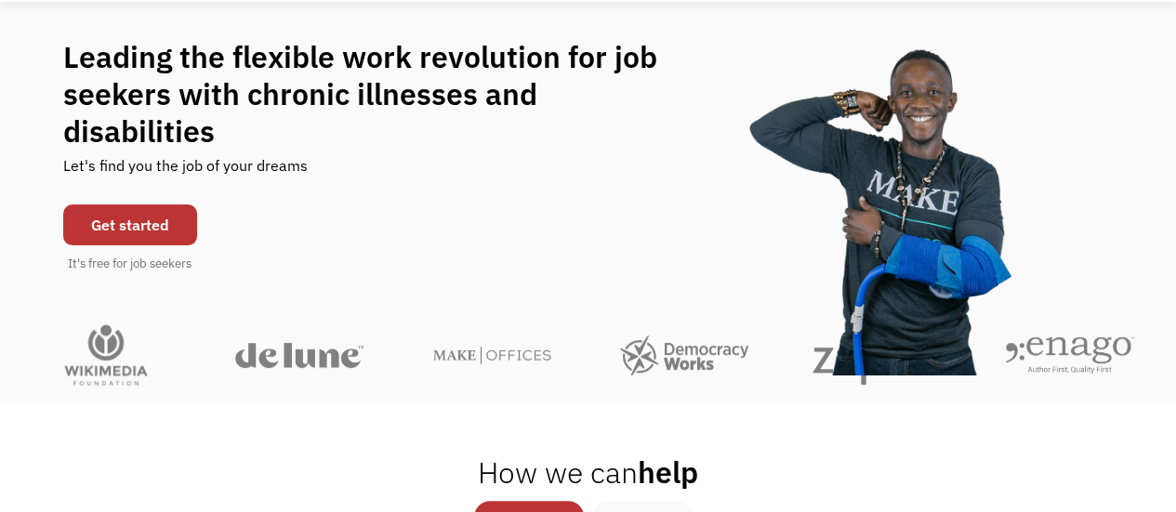
scroll to position [138, 0]
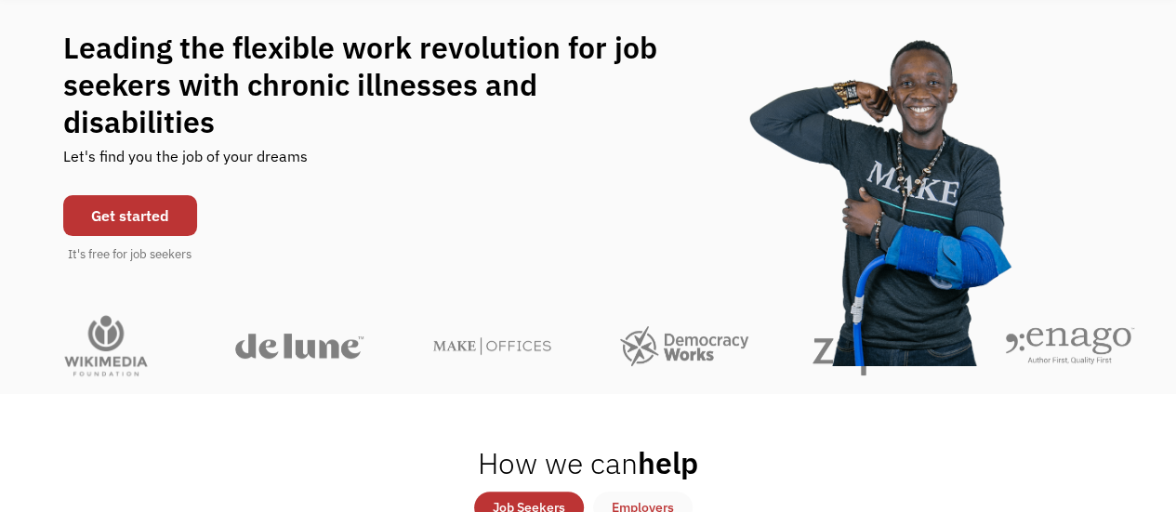
click at [145, 195] on link "Get started" at bounding box center [130, 215] width 134 height 41
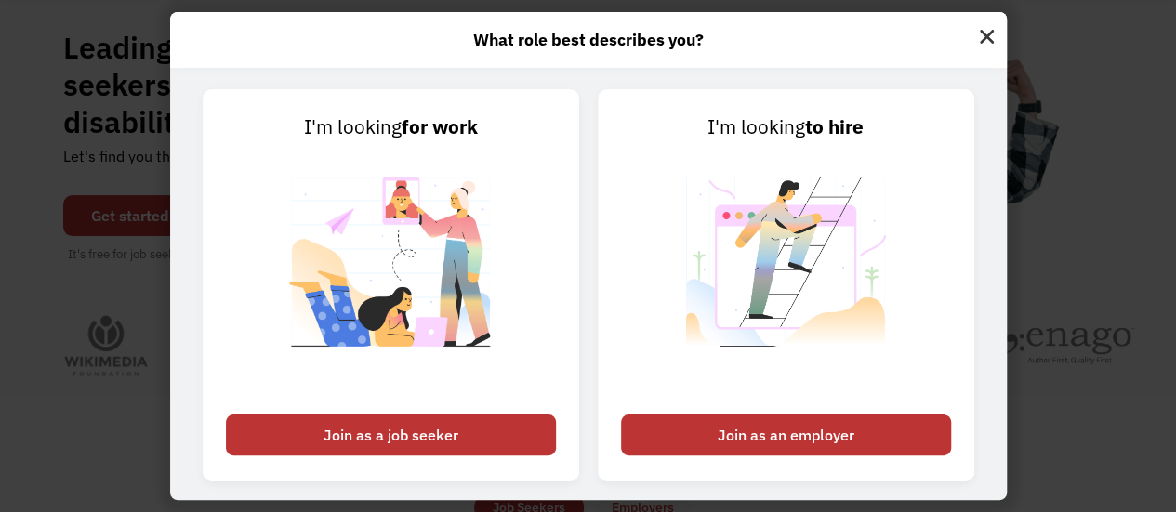
click at [495, 418] on div "Join as a job seeker" at bounding box center [391, 435] width 330 height 41
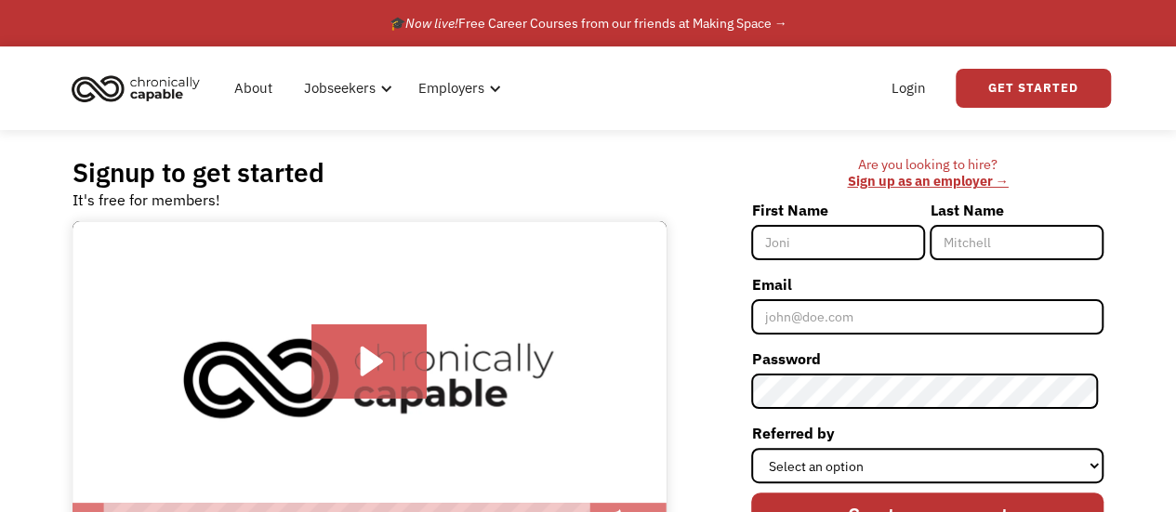
click at [815, 246] on input "First Name" at bounding box center [838, 242] width 174 height 35
type input "[PERSON_NAME]"
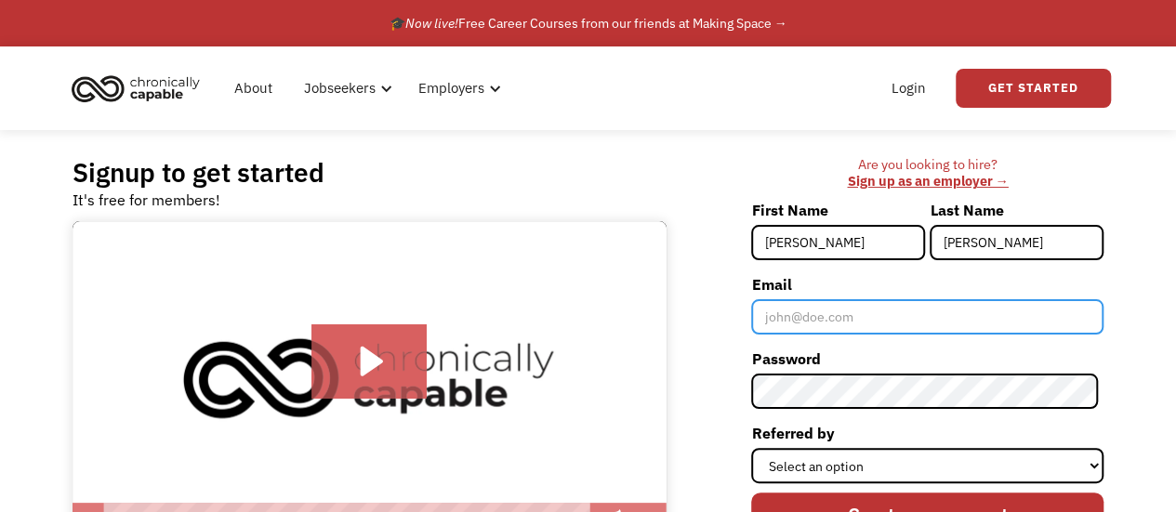
click at [865, 320] on input "Email" at bounding box center [927, 316] width 352 height 35
type input "[EMAIL_ADDRESS][DOMAIN_NAME]"
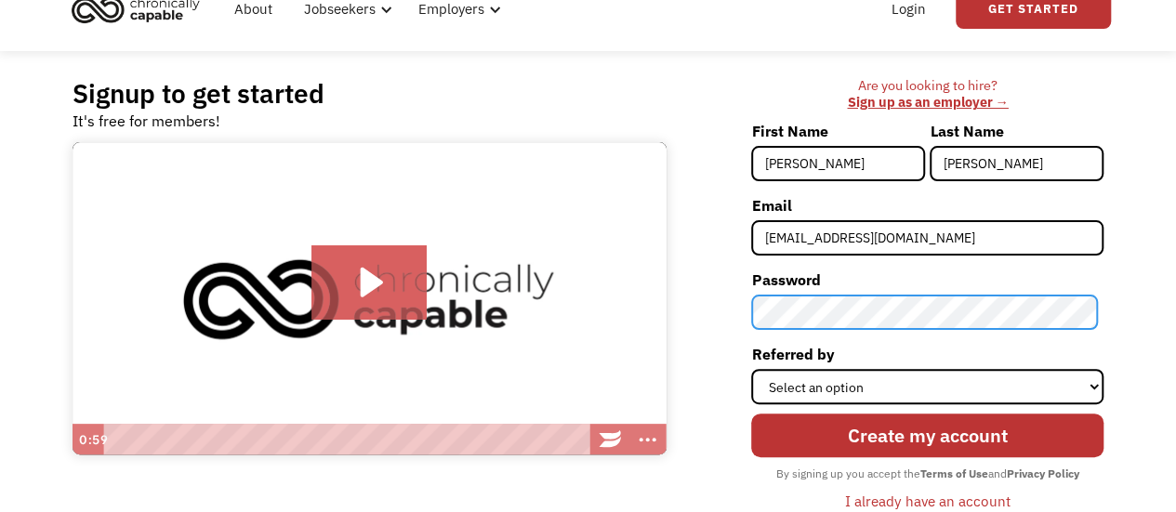
scroll to position [80, 0]
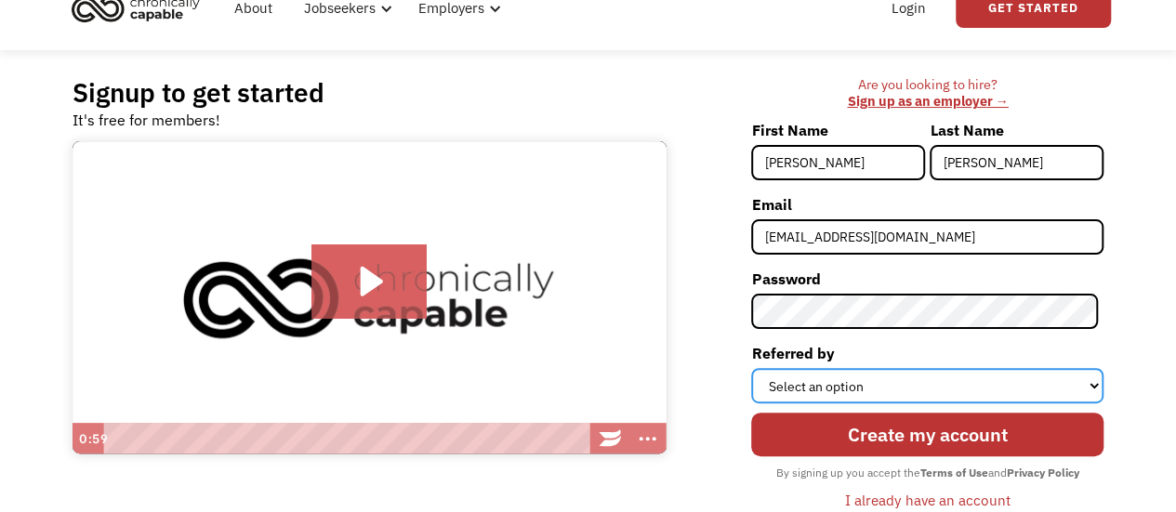
click at [852, 382] on select "Select an option Instagram Facebook Twitter Search Engine News Article Word of …" at bounding box center [927, 385] width 352 height 35
select select "Other"
click at [757, 368] on select "Select an option Instagram Facebook Twitter Search Engine News Article Word of …" at bounding box center [927, 385] width 352 height 35
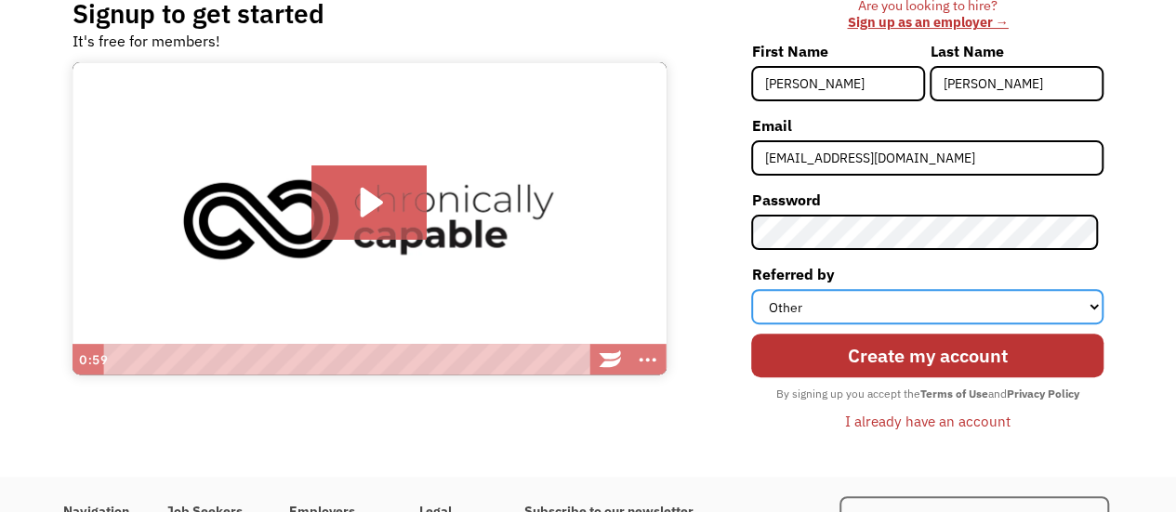
scroll to position [160, 0]
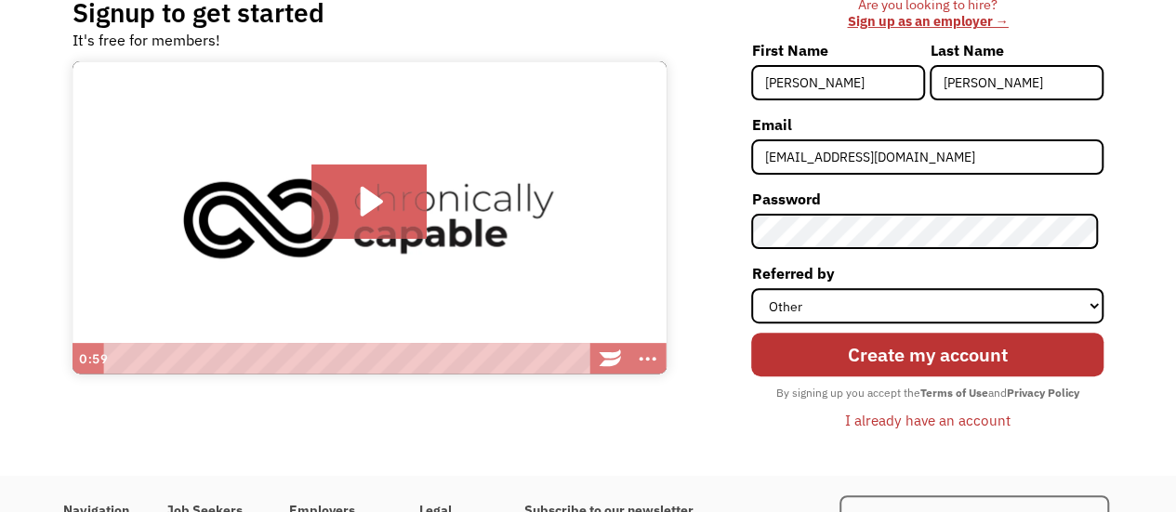
click at [859, 355] on input "Create my account" at bounding box center [927, 354] width 352 height 43
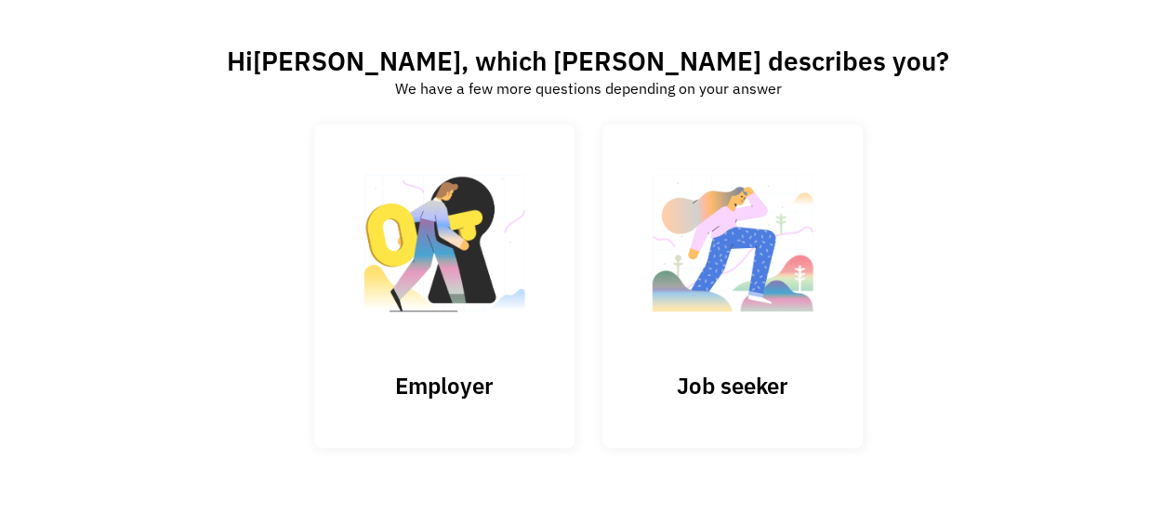
scroll to position [96, 0]
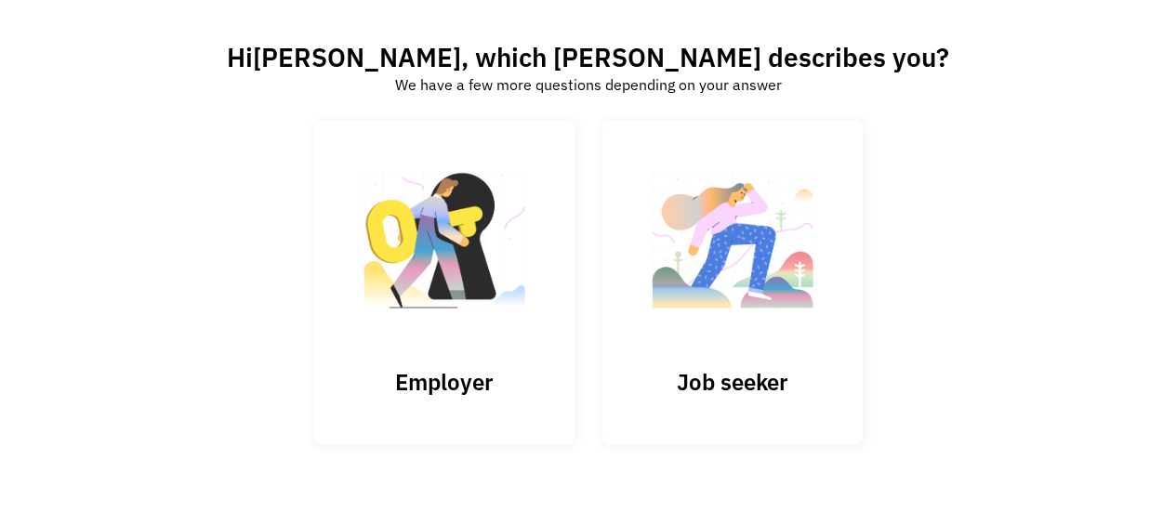
click at [748, 283] on img at bounding box center [733, 248] width 186 height 181
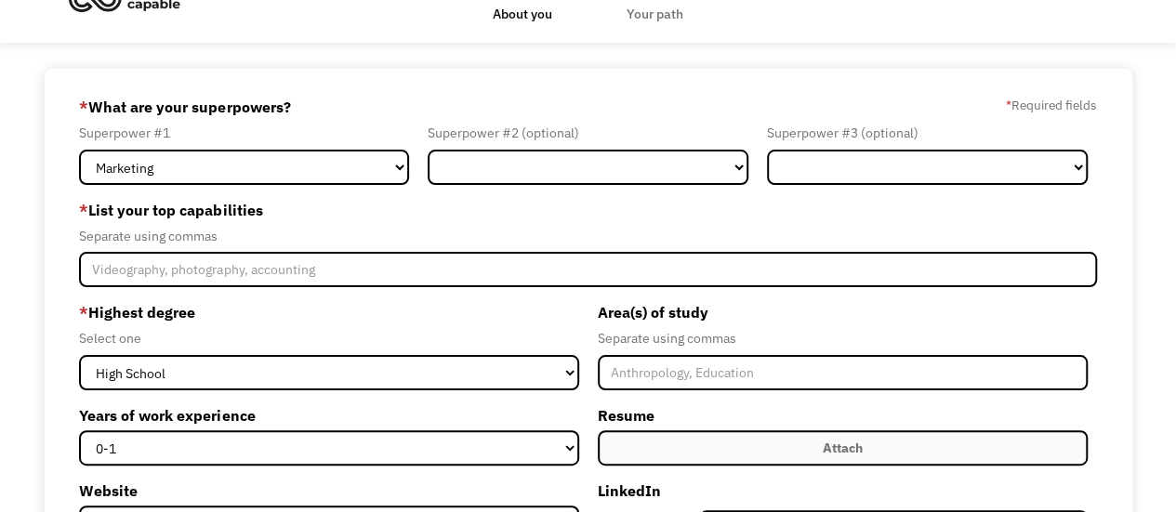
scroll to position [53, 0]
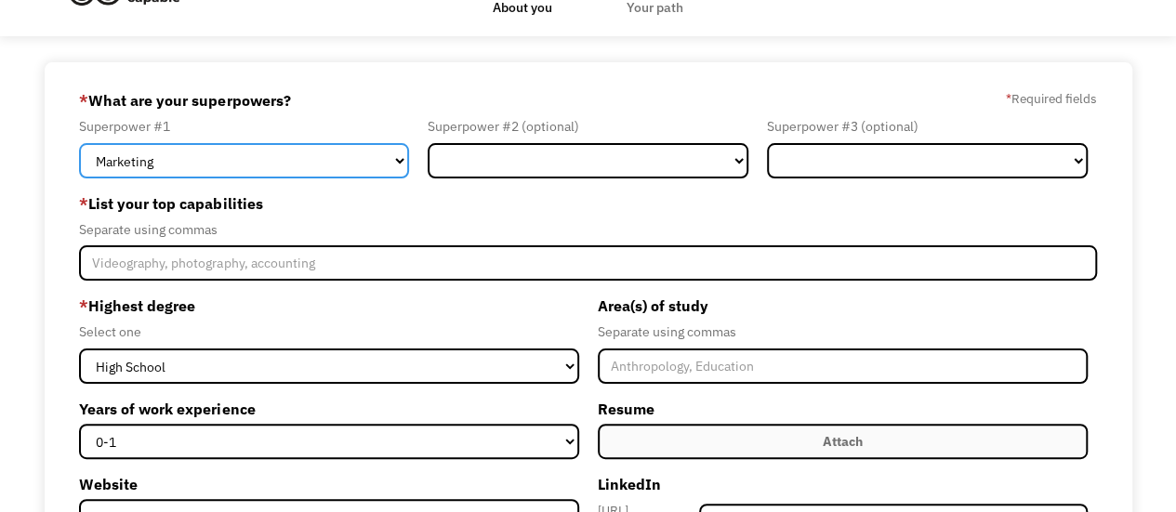
click at [290, 161] on select "Marketing Human Resources Finance Technology Operations Sales Industrial & Manu…" at bounding box center [244, 160] width 330 height 35
select select "Sales"
click at [79, 143] on select "Marketing Human Resources Finance Technology Operations Sales Industrial & Manu…" at bounding box center [244, 160] width 330 height 35
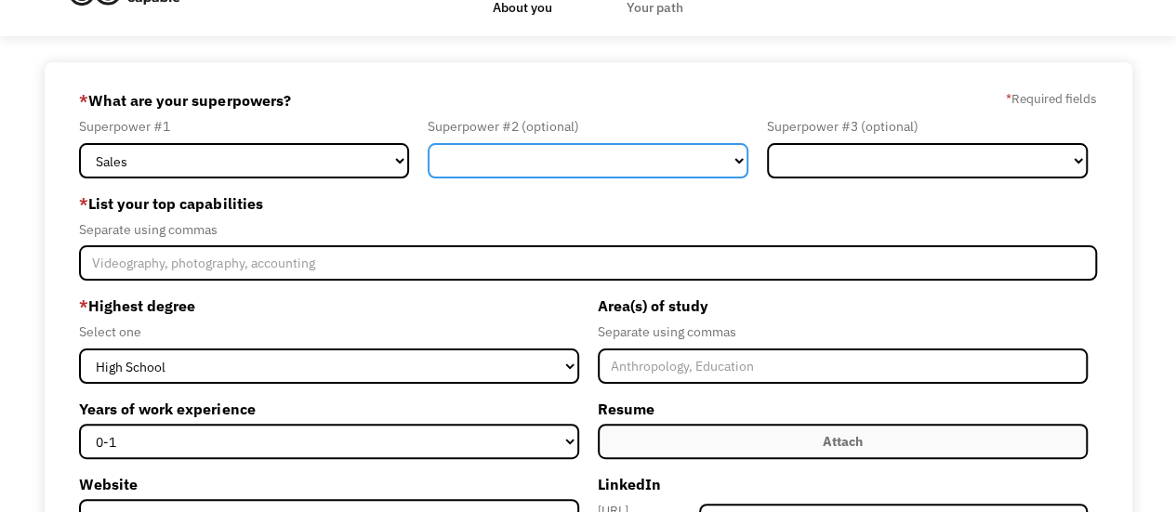
click at [496, 174] on select "Marketing Human Resources Finance Technology Operations Sales Industrial & Manu…" at bounding box center [588, 160] width 321 height 35
select select "Communications & Public Relations"
click at [428, 143] on select "Marketing Human Resources Finance Technology Operations Sales Industrial & Manu…" at bounding box center [588, 160] width 321 height 35
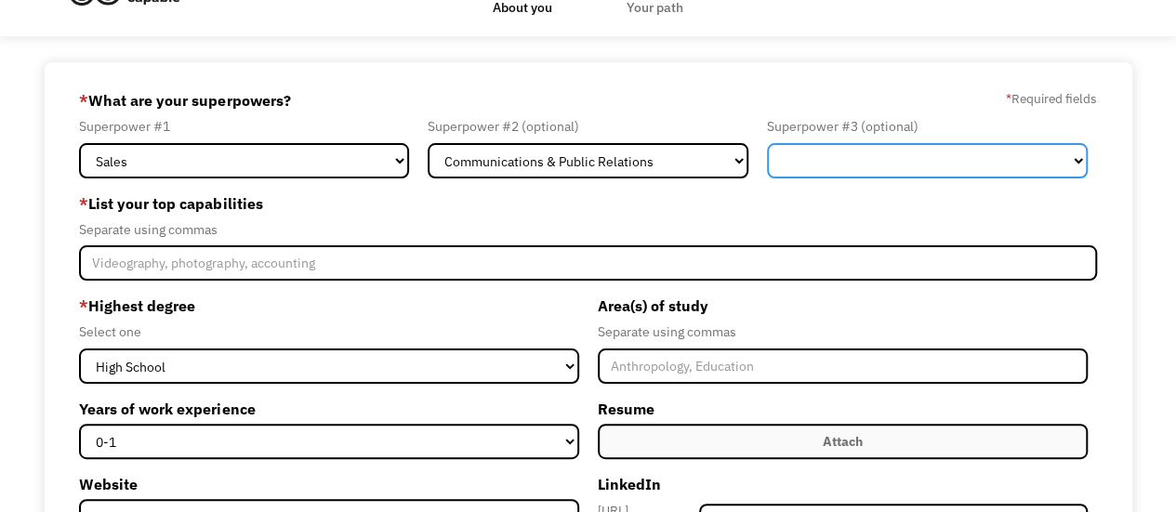
click at [848, 154] on select "Marketing Human Resources Finance Technology Operations Sales Industrial & Manu…" at bounding box center [927, 160] width 321 height 35
select select "Science & Education"
click at [767, 143] on select "Marketing Human Resources Finance Technology Operations Sales Industrial & Manu…" at bounding box center [927, 160] width 321 height 35
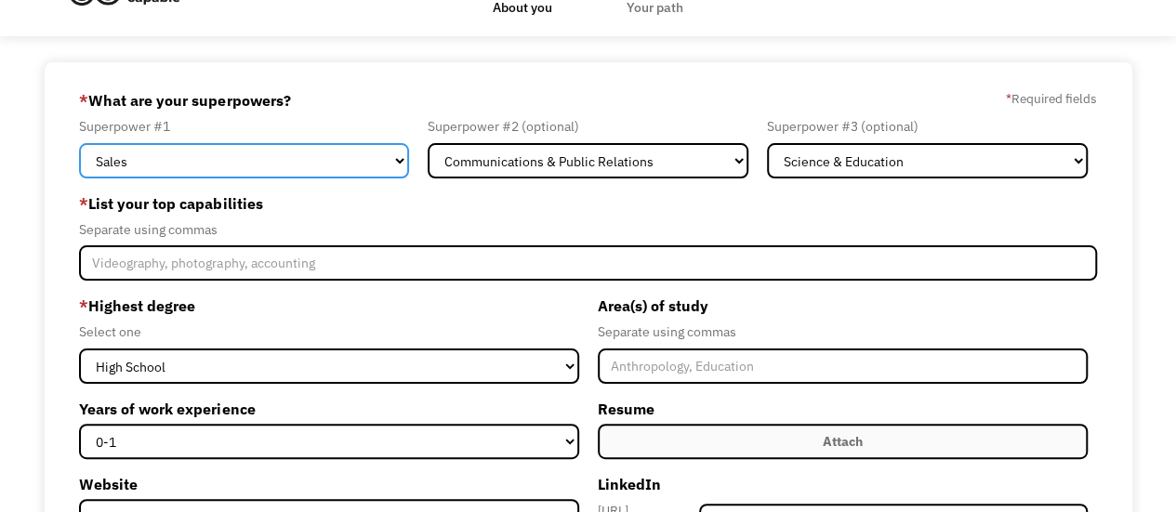
click at [342, 169] on select "Marketing Human Resources Finance Technology Operations Sales Industrial & Manu…" at bounding box center [244, 160] width 330 height 35
select select "Science & Education"
click at [79, 143] on select "Marketing Human Resources Finance Technology Operations Sales Industrial & Manu…" at bounding box center [244, 160] width 330 height 35
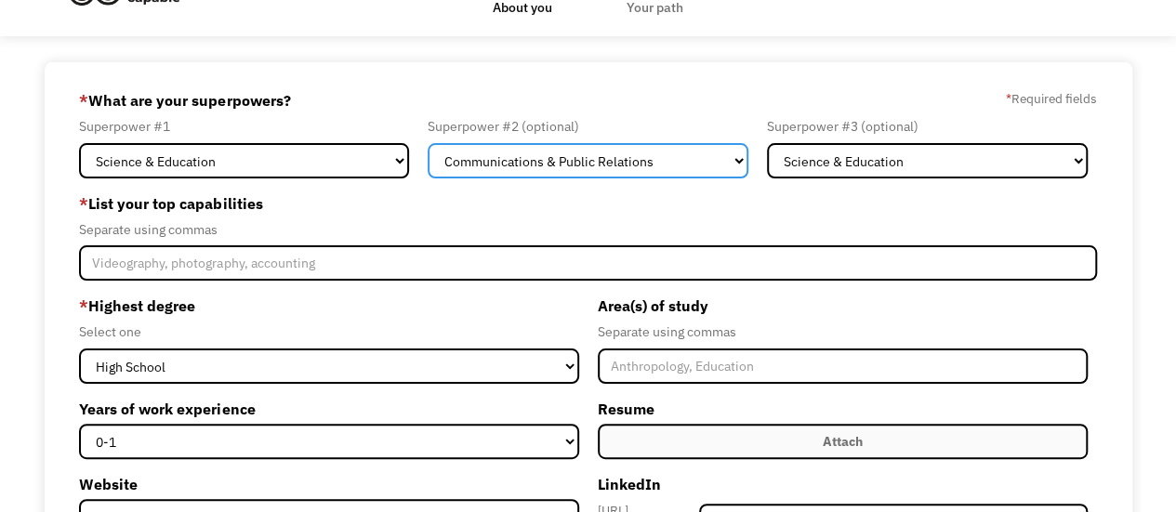
click at [664, 165] on select "Marketing Human Resources Finance Technology Operations Sales Industrial & Manu…" at bounding box center [588, 160] width 321 height 35
select select "Sales"
click at [428, 143] on select "Marketing Human Resources Finance Technology Operations Sales Industrial & Manu…" at bounding box center [588, 160] width 321 height 35
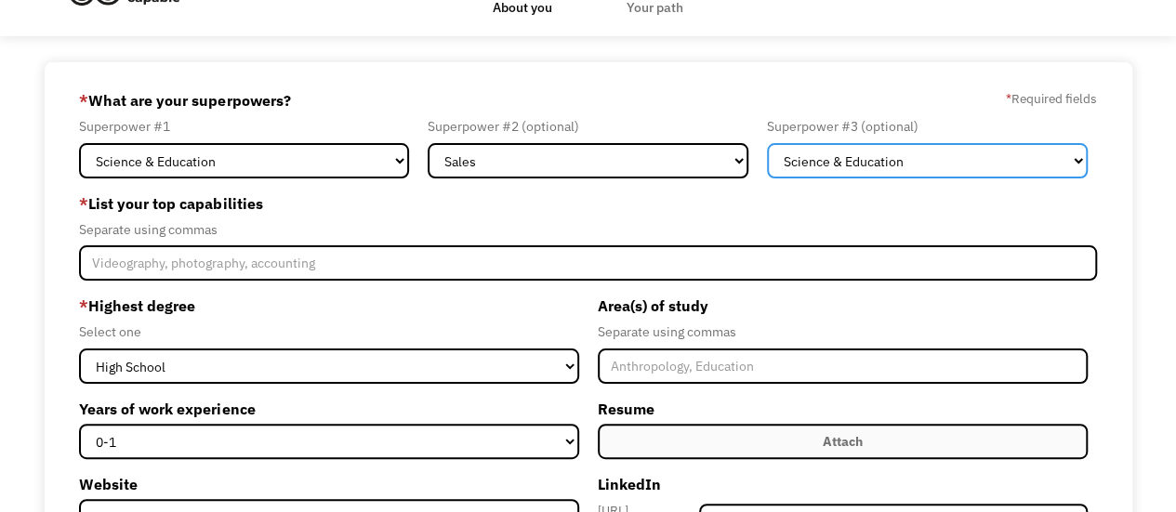
click at [891, 150] on select "Marketing Human Resources Finance Technology Operations Sales Industrial & Manu…" at bounding box center [927, 160] width 321 height 35
select select "Communications & Public Relations"
click at [767, 143] on select "Marketing Human Resources Finance Technology Operations Sales Industrial & Manu…" at bounding box center [927, 160] width 321 height 35
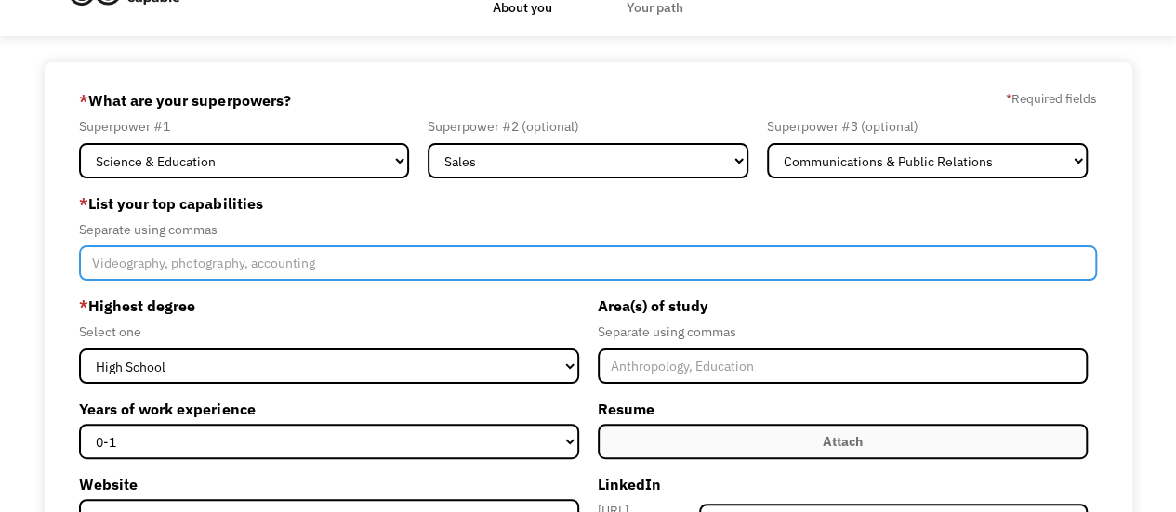
click at [339, 262] on input "Member-Create-Step1" at bounding box center [587, 263] width 1017 height 35
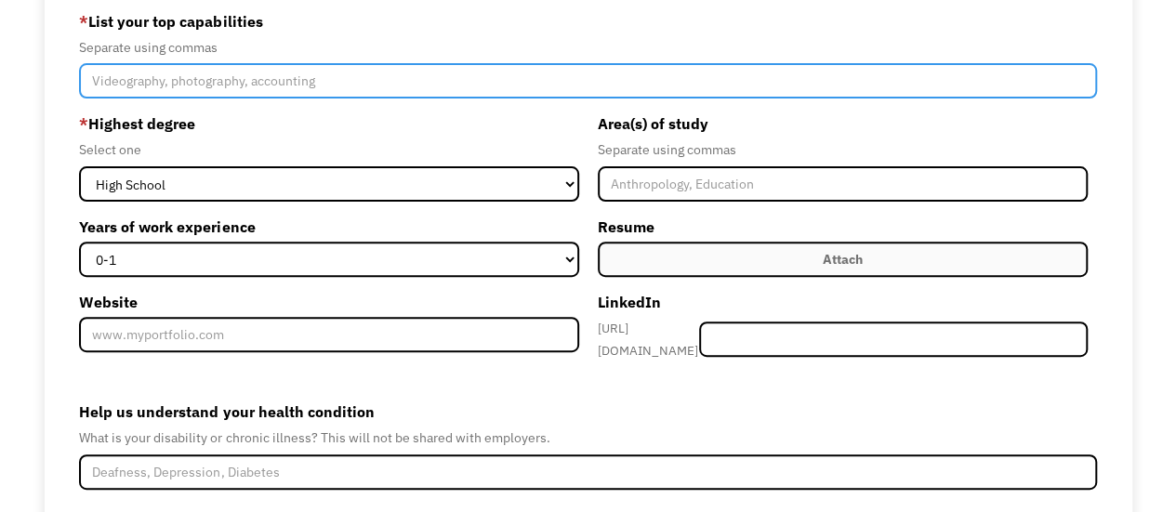
scroll to position [233, 0]
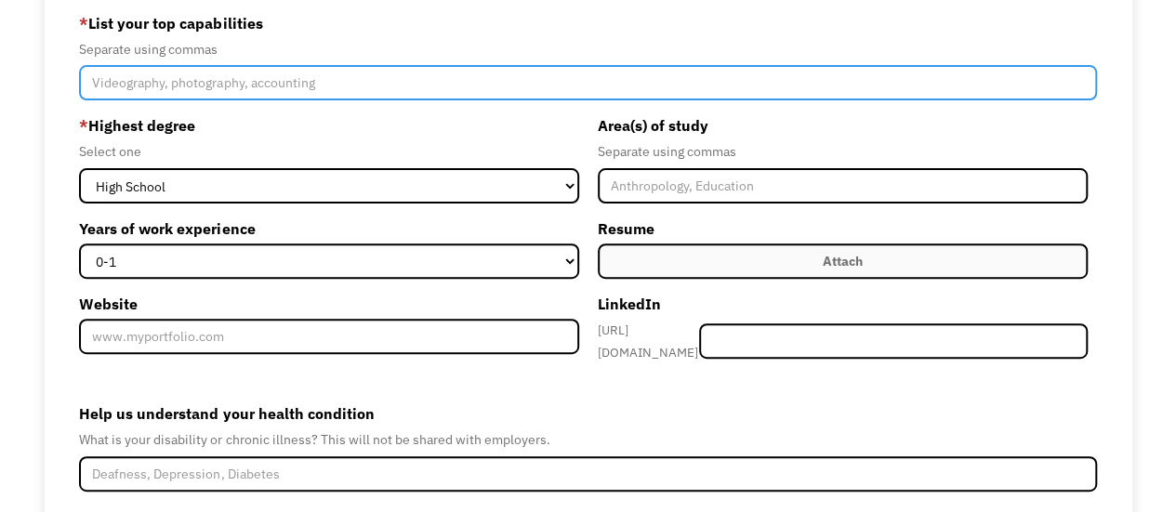
click at [286, 87] on input "Member-Create-Step1" at bounding box center [587, 82] width 1017 height 35
paste input "Communication Organization Adaptability Strong work ethic Positive and engaging…"
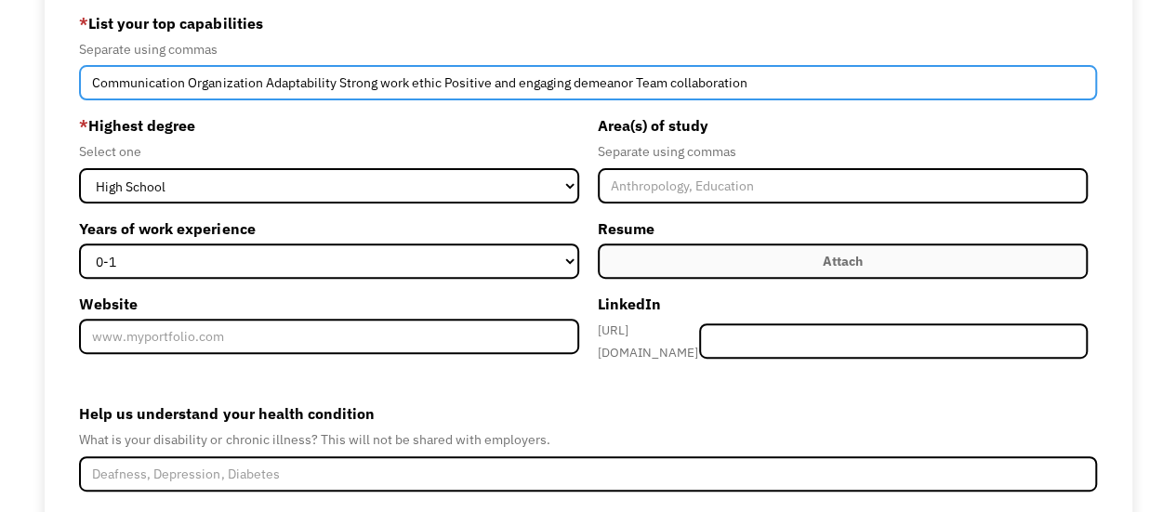
click at [186, 81] on input "Communication Organization Adaptability Strong work ethic Positive and engaging…" at bounding box center [587, 82] width 1017 height 35
click at [262, 83] on input "Communication, Organization Adaptability Strong work ethic Positive and engagin…" at bounding box center [587, 82] width 1017 height 35
click at [340, 86] on input "Communication, Organization, Adaptability Strong work ethic Positive and engagi…" at bounding box center [587, 82] width 1017 height 35
click at [449, 85] on input "Communication, Organization, Adaptability, Strong work ethic Positive and engag…" at bounding box center [587, 82] width 1017 height 35
click at [644, 86] on input "Communication, Organization, Adaptability, Strong work ethic, Positive and enga…" at bounding box center [587, 82] width 1017 height 35
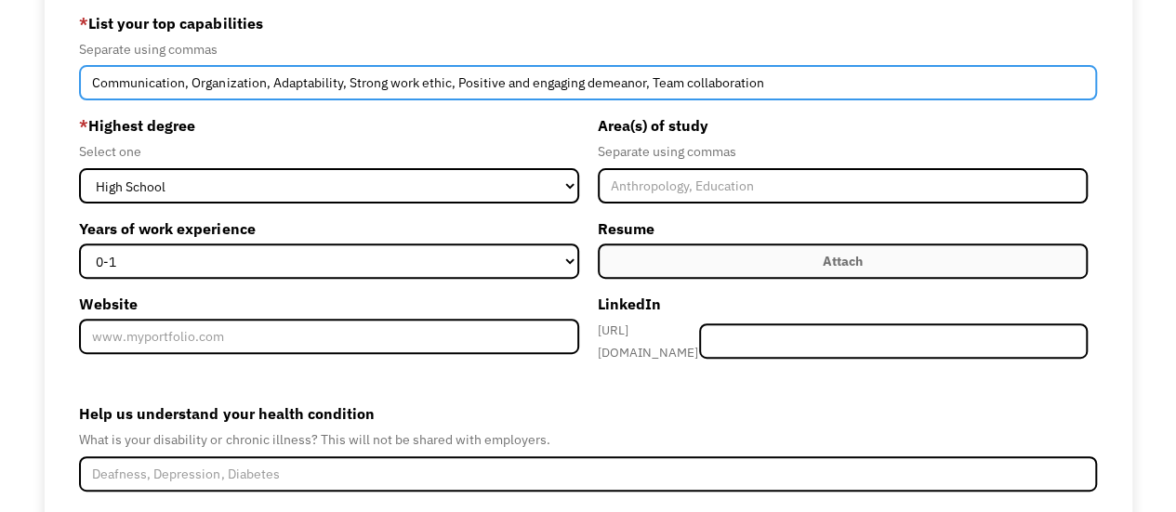
type input "Communication, Organization, Adaptability, Strong work ethic, Positive and enga…"
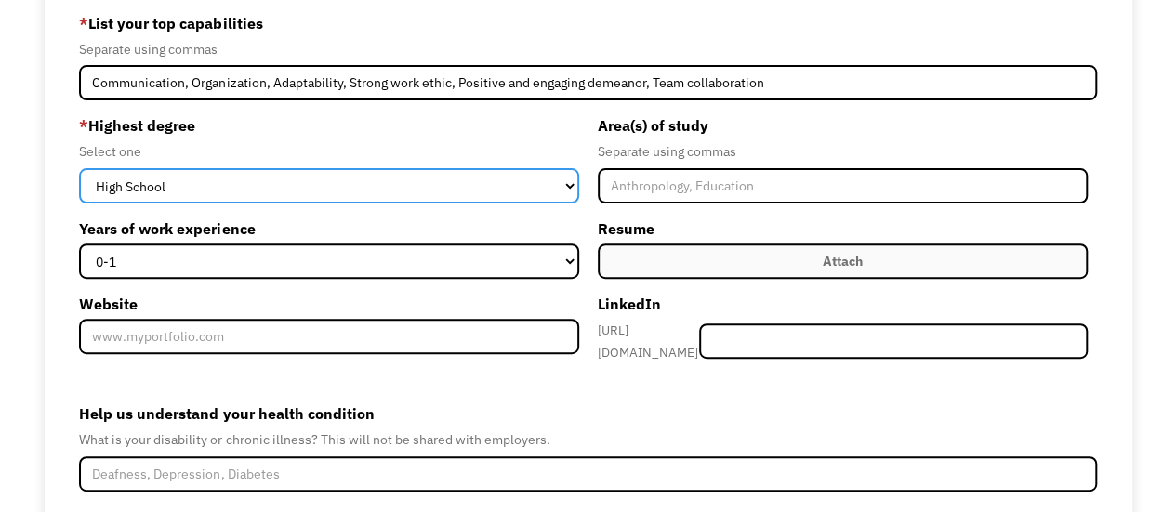
click at [412, 176] on select "High School Associates Bachelors Master's PhD" at bounding box center [328, 185] width 499 height 35
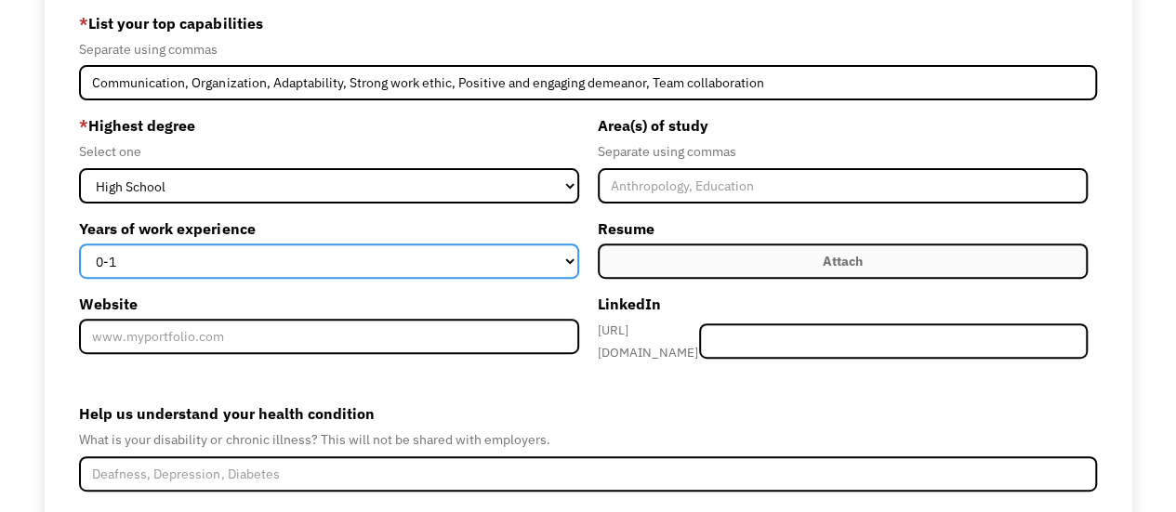
click at [418, 258] on select "0-1 2-4 5-10 11-15 15+" at bounding box center [328, 261] width 499 height 35
click at [79, 244] on select "0-1 2-4 5-10 11-15 15+" at bounding box center [328, 261] width 499 height 35
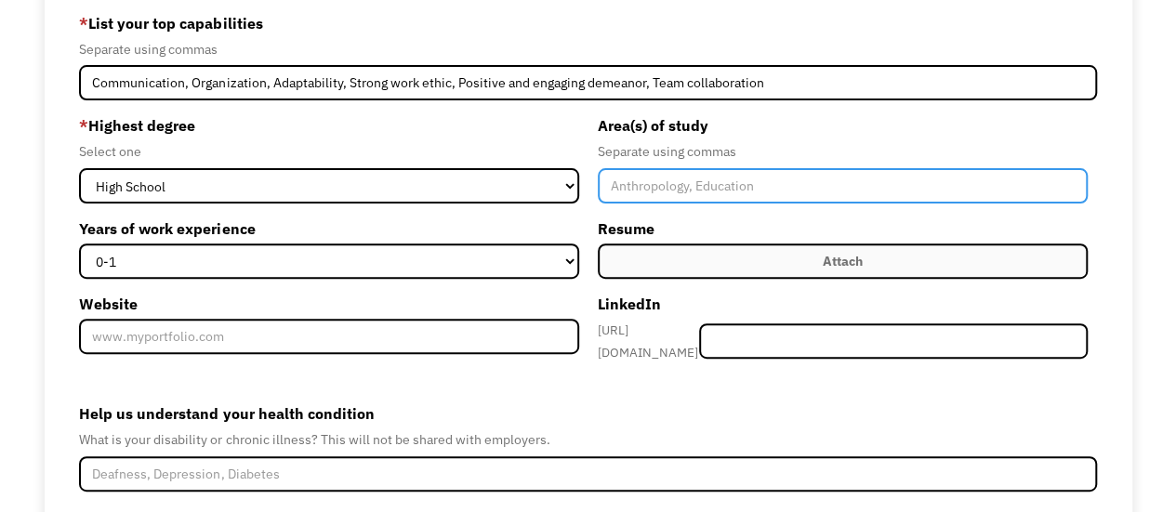
click at [684, 187] on input "Member-Create-Step1" at bounding box center [843, 185] width 490 height 35
type input "S"
type input "Biology"
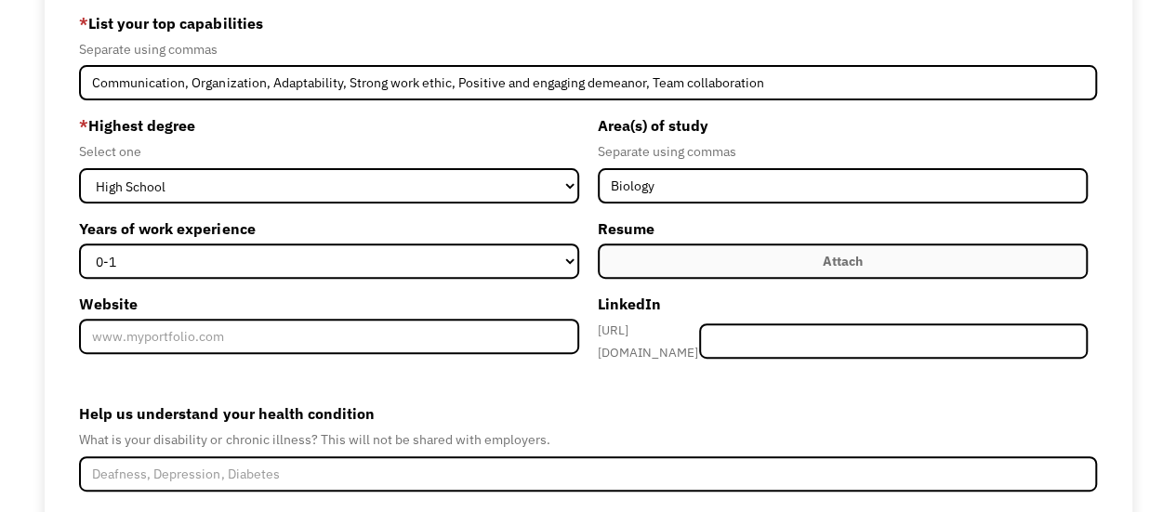
click at [580, 230] on div "* Highest degree Select one High School Associates Bachelors Master's PhD Years…" at bounding box center [333, 238] width 509 height 254
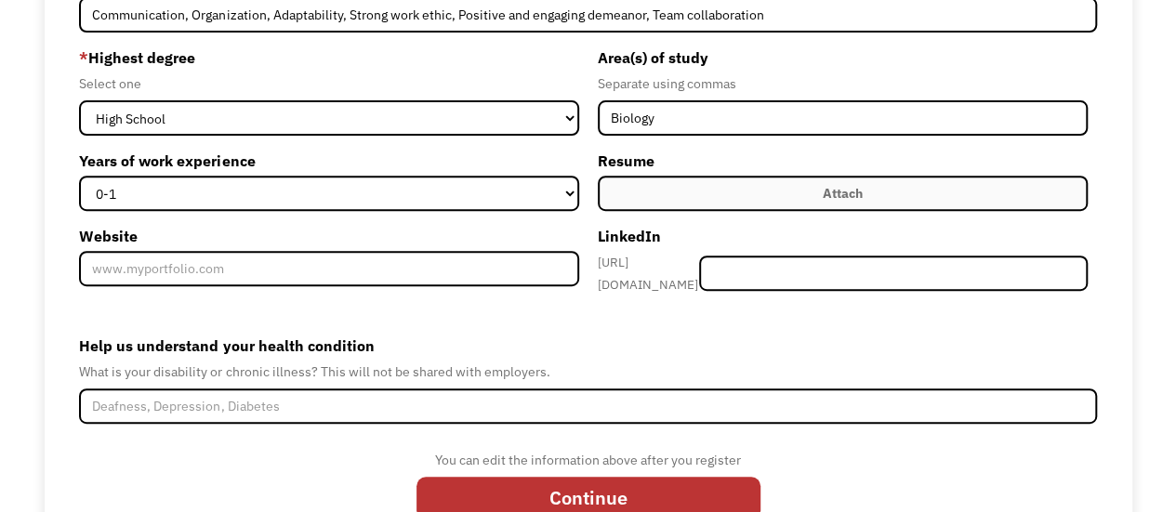
scroll to position [302, 0]
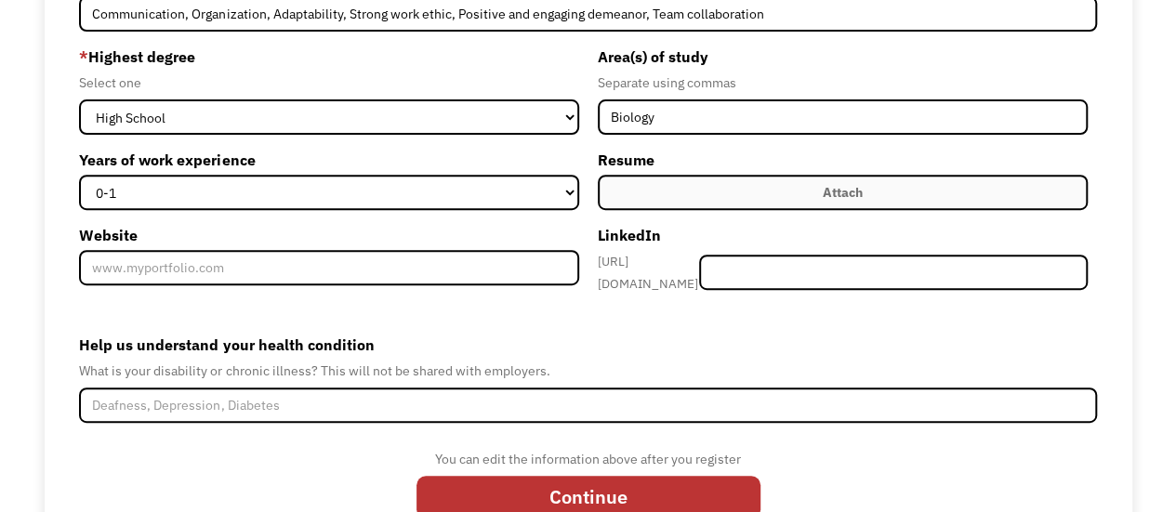
click at [649, 192] on label "Attach" at bounding box center [843, 192] width 490 height 35
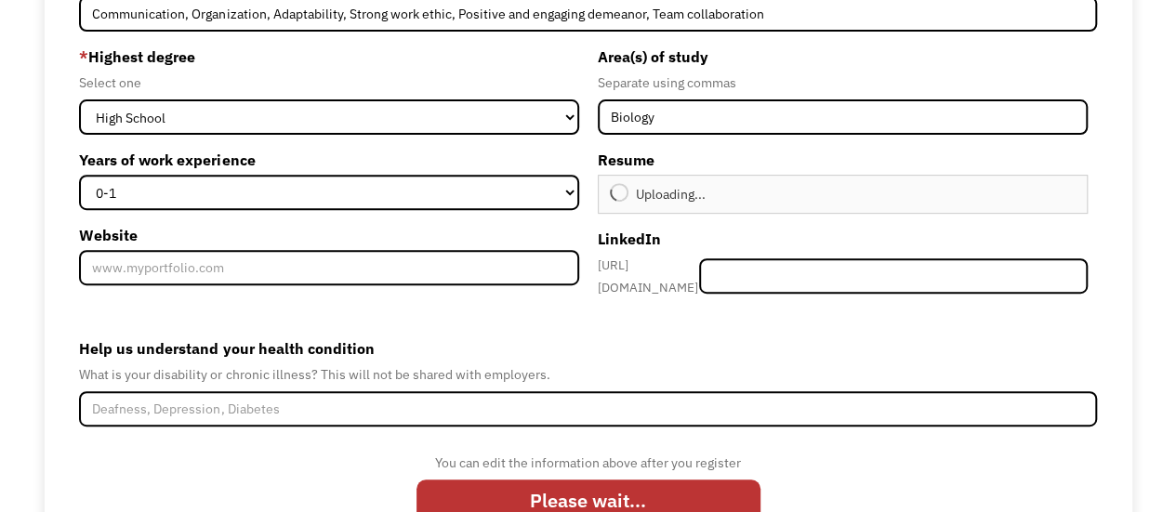
scroll to position [362, 0]
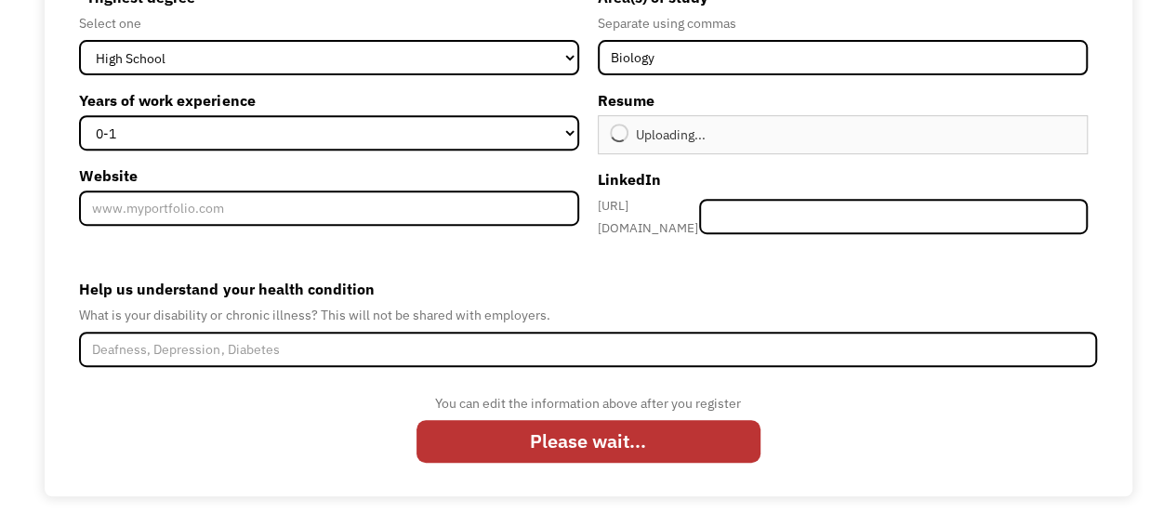
type input "Continue"
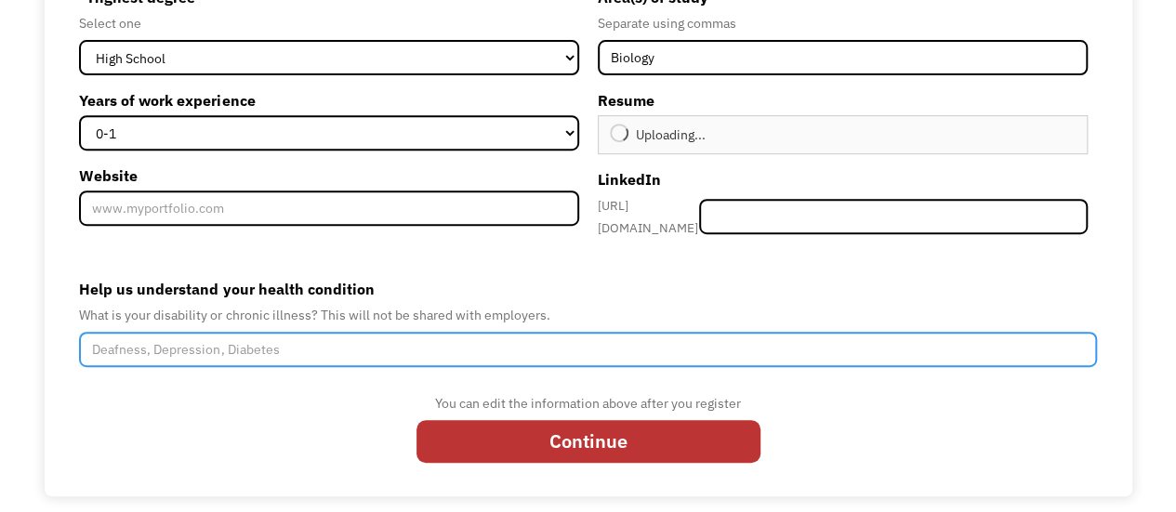
click at [447, 332] on input "Help us understand your health condition" at bounding box center [587, 349] width 1017 height 35
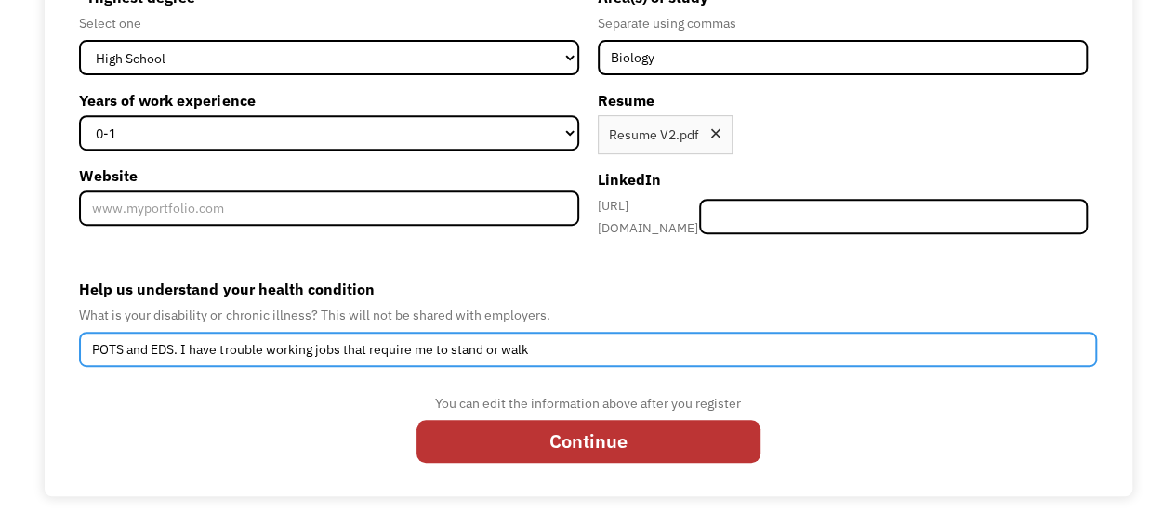
click at [575, 332] on input "POTS and EDS. I have trouble working jobs that require me to stand or walk" at bounding box center [587, 349] width 1017 height 35
type input "POTS and EDS. I have trouble working jobs that require me to stand or walk."
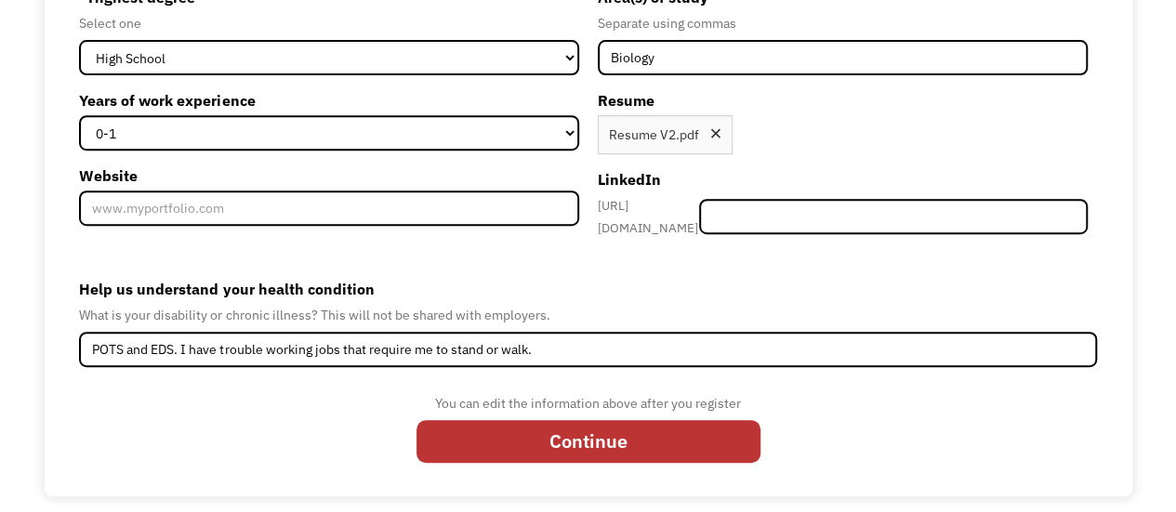
click at [619, 440] on input "Continue" at bounding box center [589, 441] width 344 height 43
type input "Please wait..."
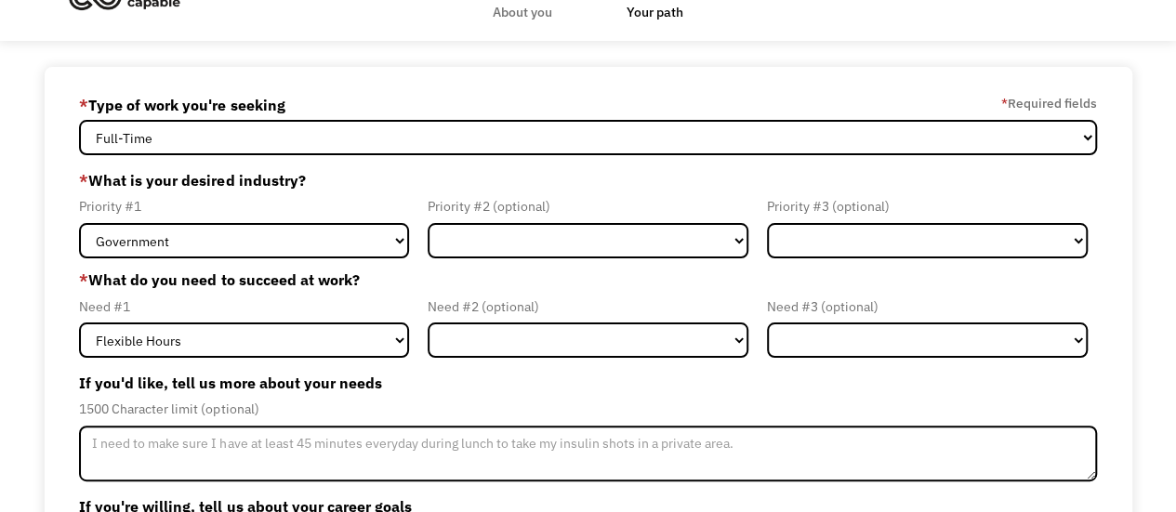
scroll to position [64, 0]
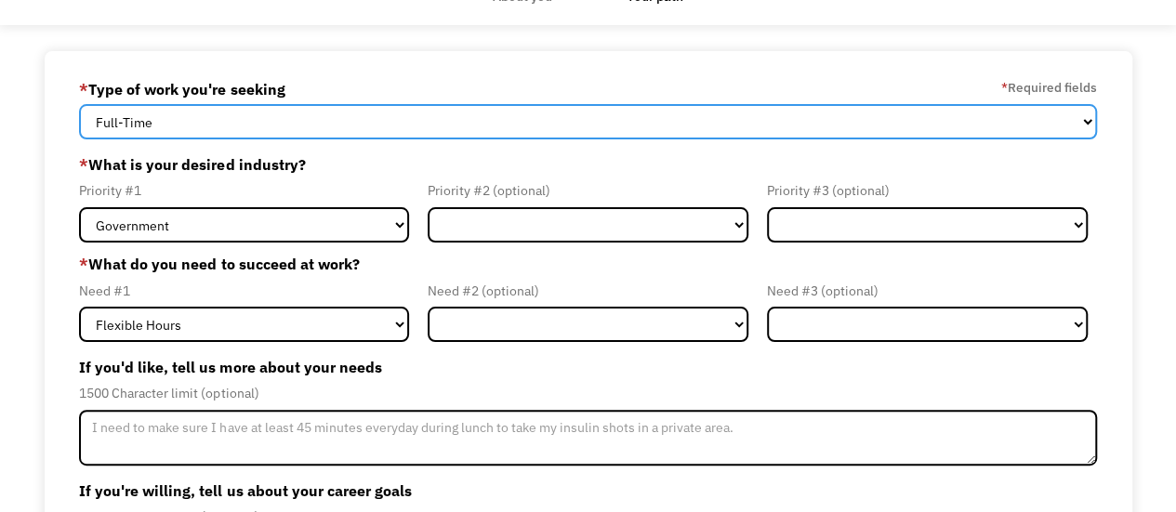
click at [552, 134] on select "Full-Time Part-Time Both Full-Time and Part-Time" at bounding box center [587, 121] width 1017 height 35
select select "part-time"
click at [79, 104] on select "Full-Time Part-Time Both Full-Time and Part-Time" at bounding box center [587, 121] width 1017 height 35
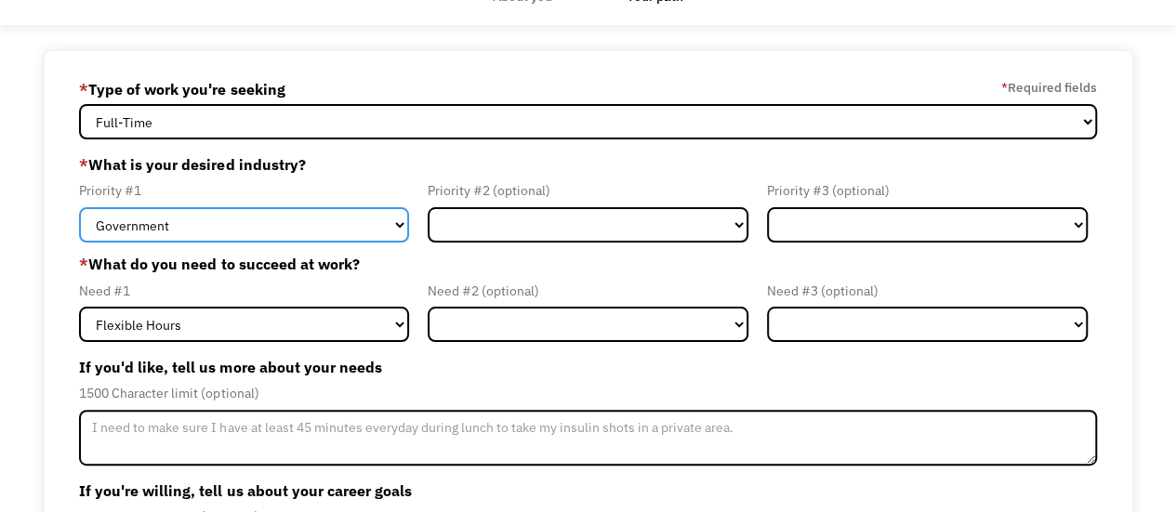
click at [365, 219] on select "Government Finance & Insurance Health & Social Care Tech & Engineering Creative…" at bounding box center [244, 224] width 330 height 35
select select "Creative & Design"
click at [79, 207] on select "Government Finance & Insurance Health & Social Care Tech & Engineering Creative…" at bounding box center [244, 224] width 330 height 35
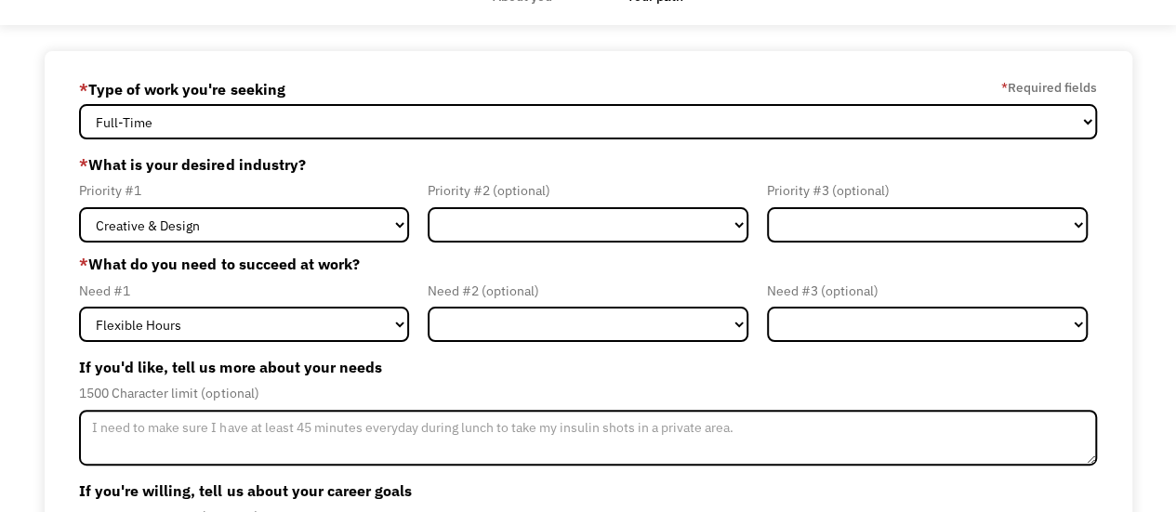
click at [489, 242] on form "68980a5256ad5f8de2df15a9 [EMAIL_ADDRESS][DOMAIN_NAME] [PERSON_NAME] [PERSON_NAM…" at bounding box center [587, 384] width 1017 height 620
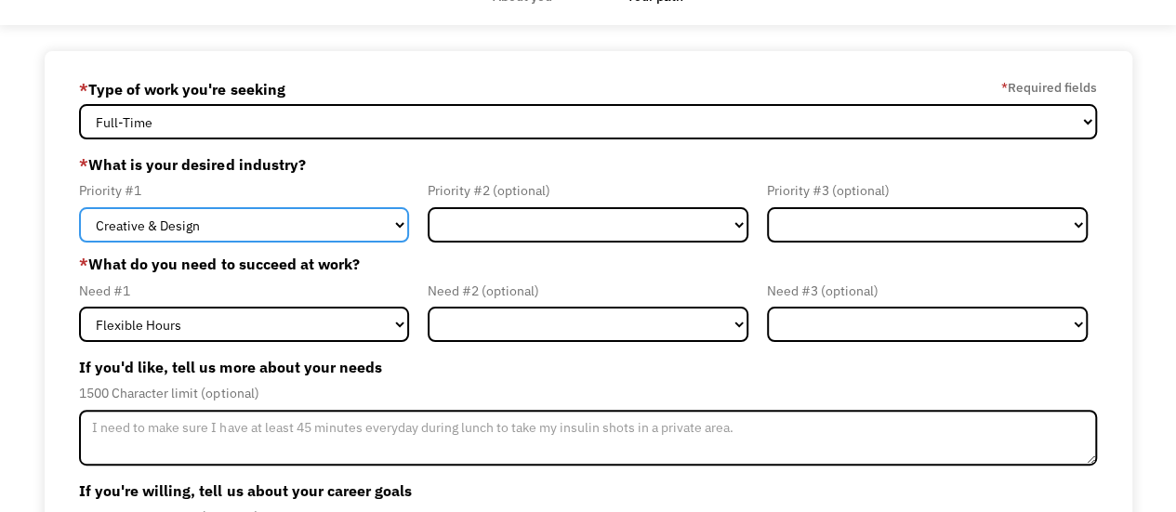
click at [344, 212] on select "Government Finance & Insurance Health & Social Care Tech & Engineering Creative…" at bounding box center [244, 224] width 330 height 35
click at [79, 207] on select "Government Finance & Insurance Health & Social Care Tech & Engineering Creative…" at bounding box center [244, 224] width 330 height 35
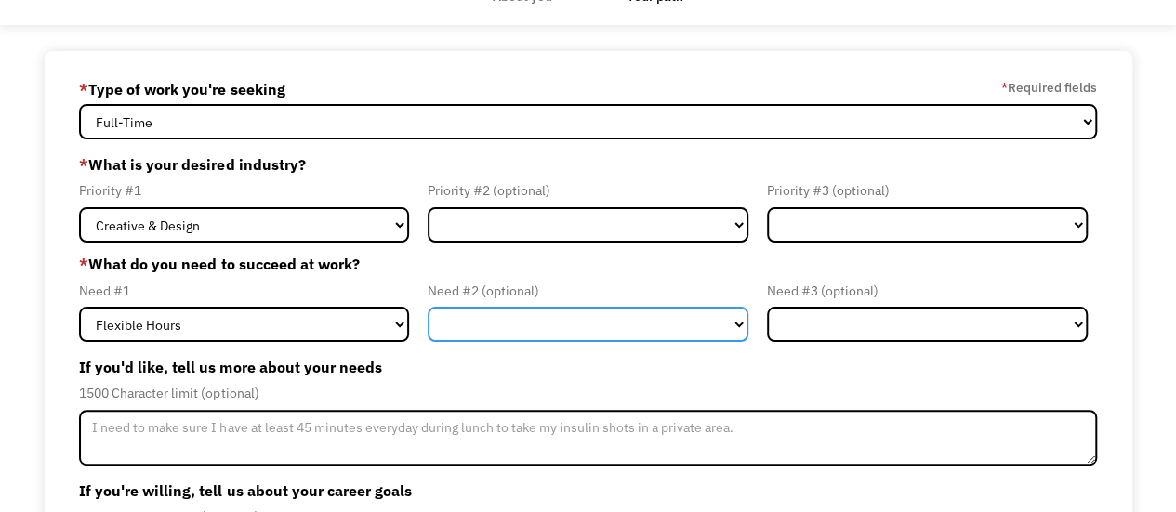
click at [574, 312] on select "Flexible Hours Remote Work Service Animal On-site Accommodations Visual Support…" at bounding box center [588, 324] width 321 height 35
select select "On-site Accommodations"
click at [428, 307] on select "Flexible Hours Remote Work Service Animal On-site Accommodations Visual Support…" at bounding box center [588, 324] width 321 height 35
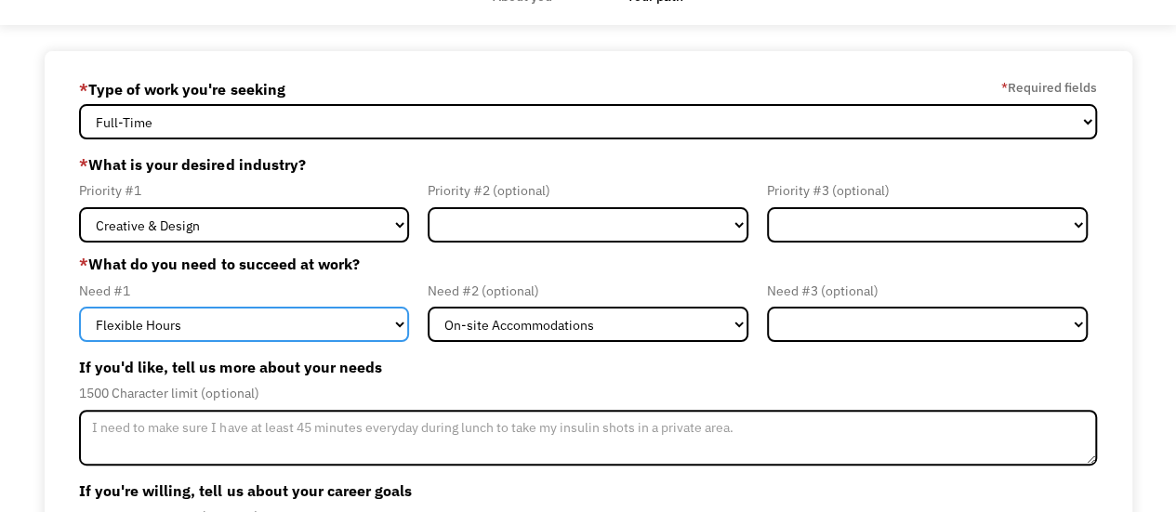
click at [368, 325] on select "Flexible Hours Remote Work Service Animal On-site Accommodations Visual Support…" at bounding box center [244, 324] width 330 height 35
select select "On-site Accommodations"
click at [79, 307] on select "Flexible Hours Remote Work Service Animal On-site Accommodations Visual Support…" at bounding box center [244, 324] width 330 height 35
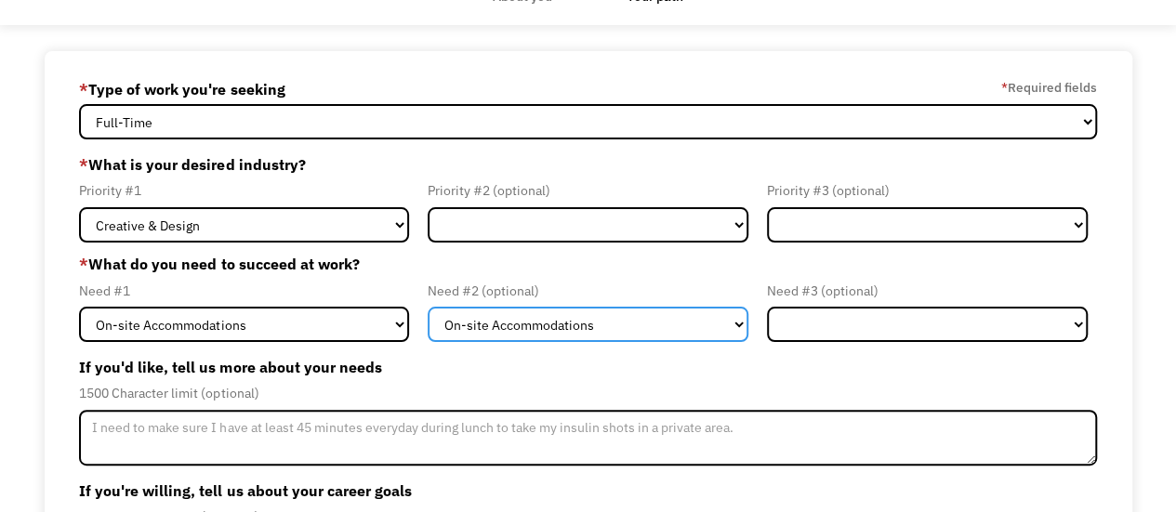
click at [554, 329] on select "Flexible Hours Remote Work Service Animal On-site Accommodations Visual Support…" at bounding box center [588, 324] width 321 height 35
select select "Flexible Hours"
click at [428, 307] on select "Flexible Hours Remote Work Service Animal On-site Accommodations Visual Support…" at bounding box center [588, 324] width 321 height 35
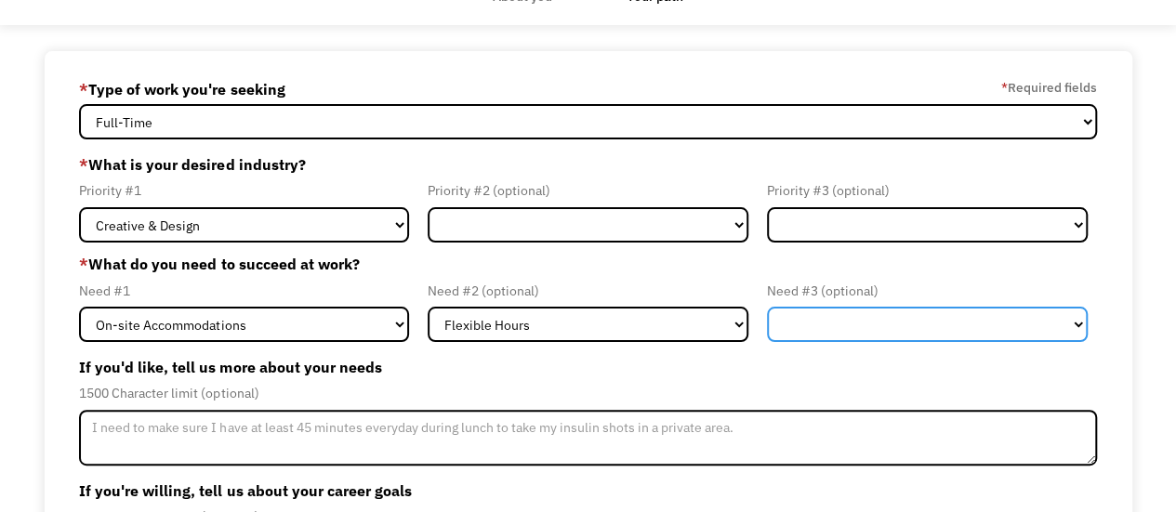
click at [863, 317] on select "Flexible Hours Remote Work Service Animal On-site Accommodations Visual Support…" at bounding box center [927, 324] width 321 height 35
select select "Remote Work"
click at [767, 307] on select "Flexible Hours Remote Work Service Animal On-site Accommodations Visual Support…" at bounding box center [927, 324] width 321 height 35
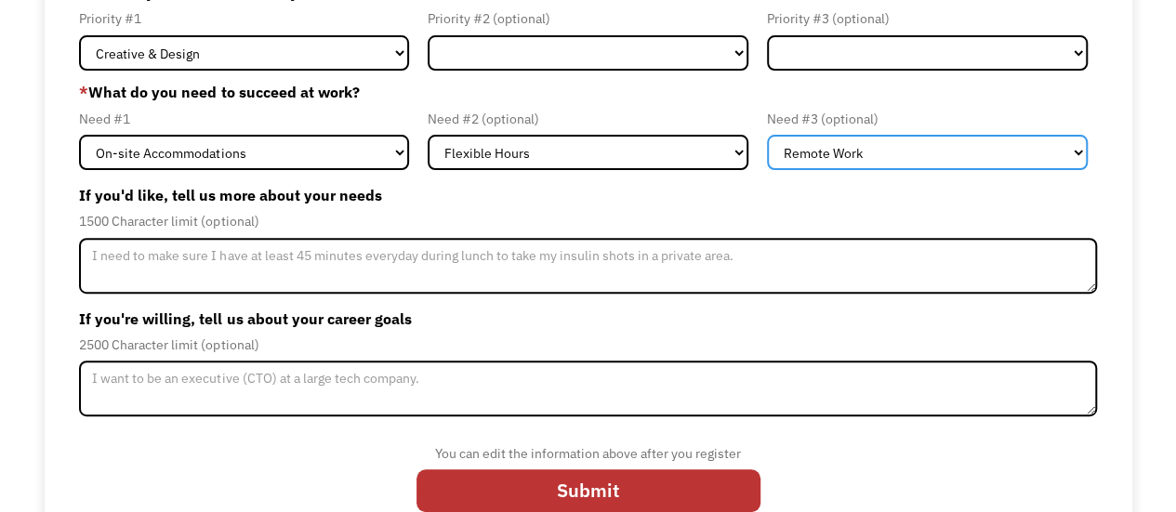
scroll to position [237, 0]
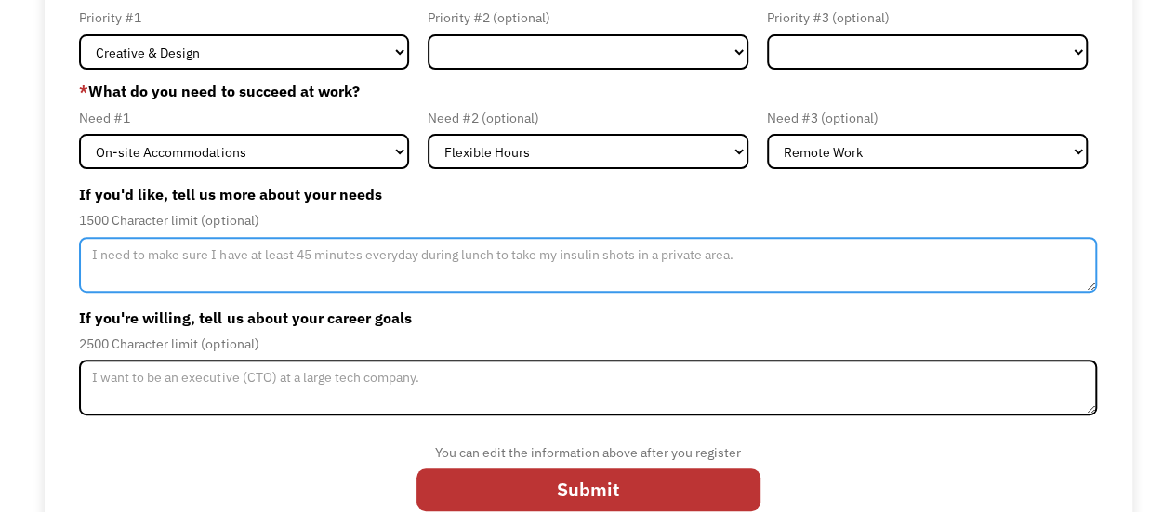
click at [544, 252] on textarea "Member-Update-Form-Step2" at bounding box center [587, 265] width 1017 height 56
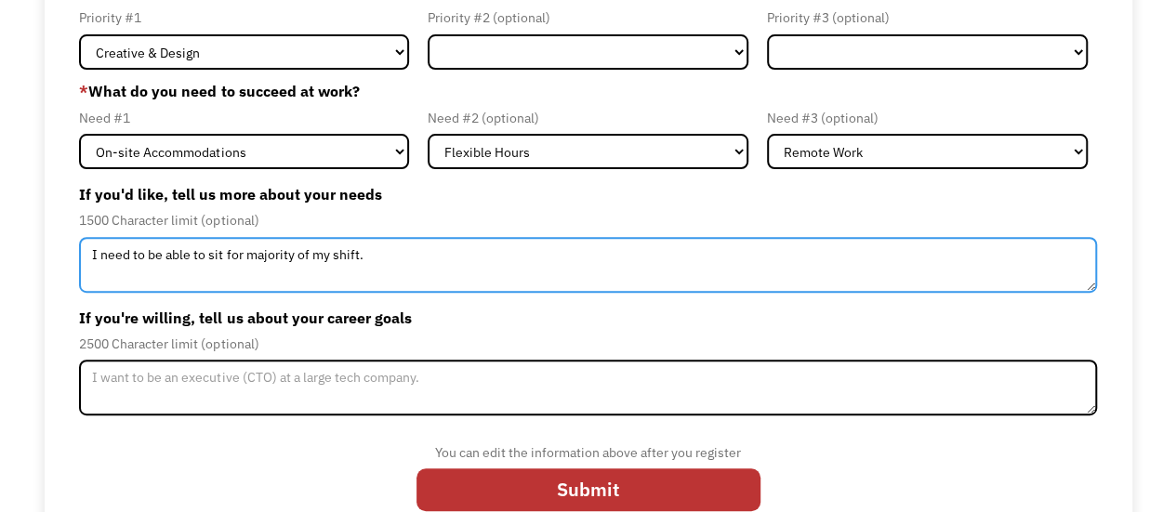
scroll to position [270, 0]
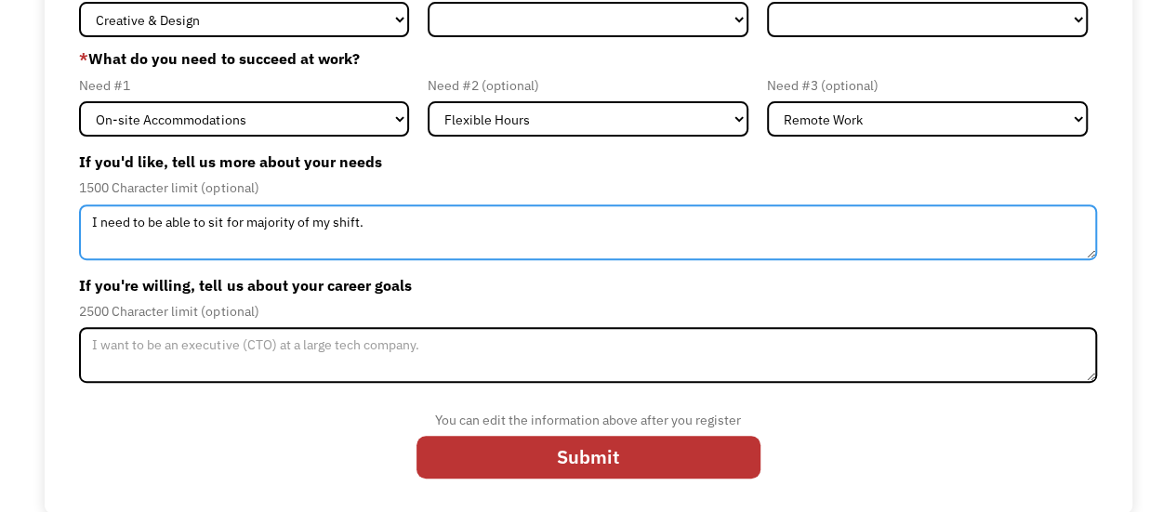
type textarea "I need to be able to sit for majority of my shift."
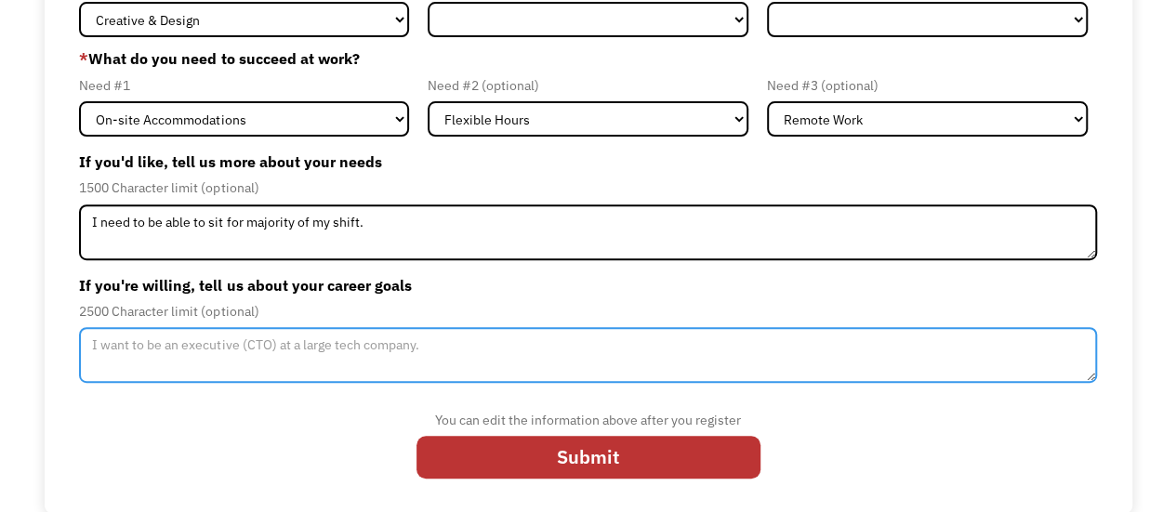
click at [712, 339] on textarea "Member-Update-Form-Step2" at bounding box center [587, 355] width 1017 height 56
type textarea "I"
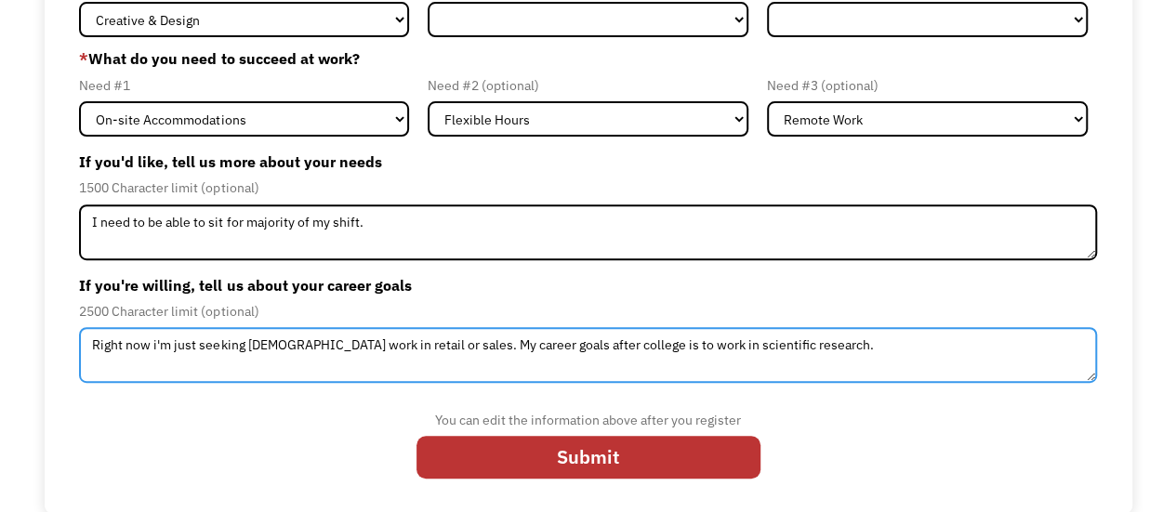
click at [162, 349] on textarea "Right now i'm just seeking part time work in retail or sales. My career goals a…" at bounding box center [587, 355] width 1017 height 56
click at [158, 349] on textarea "Right now i'm just seeking part time work in retail or sales. My career goals a…" at bounding box center [587, 355] width 1017 height 56
type textarea "Right now I'm just seeking part time work in retail or sales. My career goals a…"
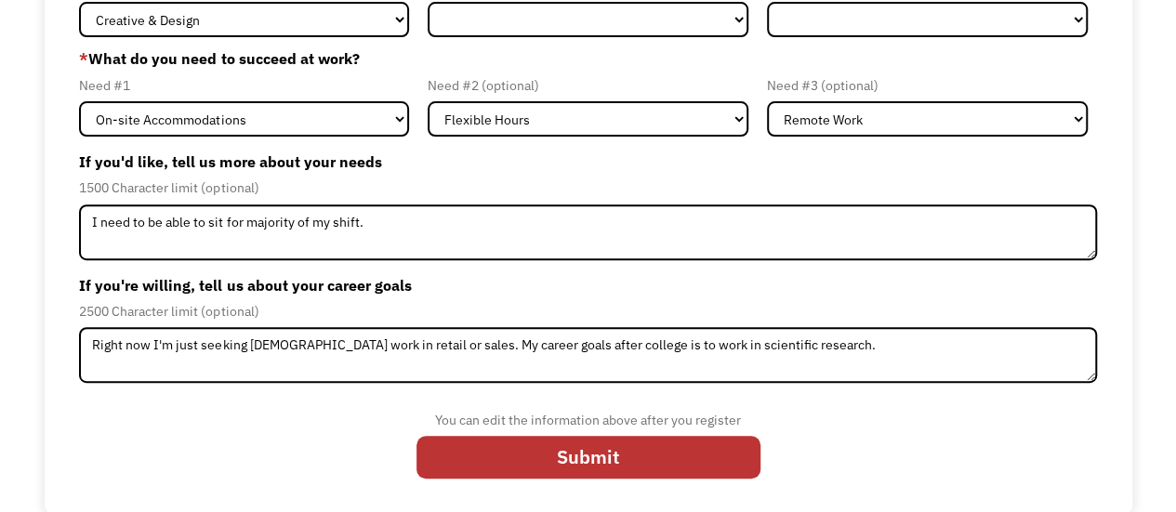
click at [477, 431] on div "You can edit the information above after you register" at bounding box center [589, 420] width 344 height 22
click at [483, 461] on input "Submit" at bounding box center [589, 457] width 344 height 43
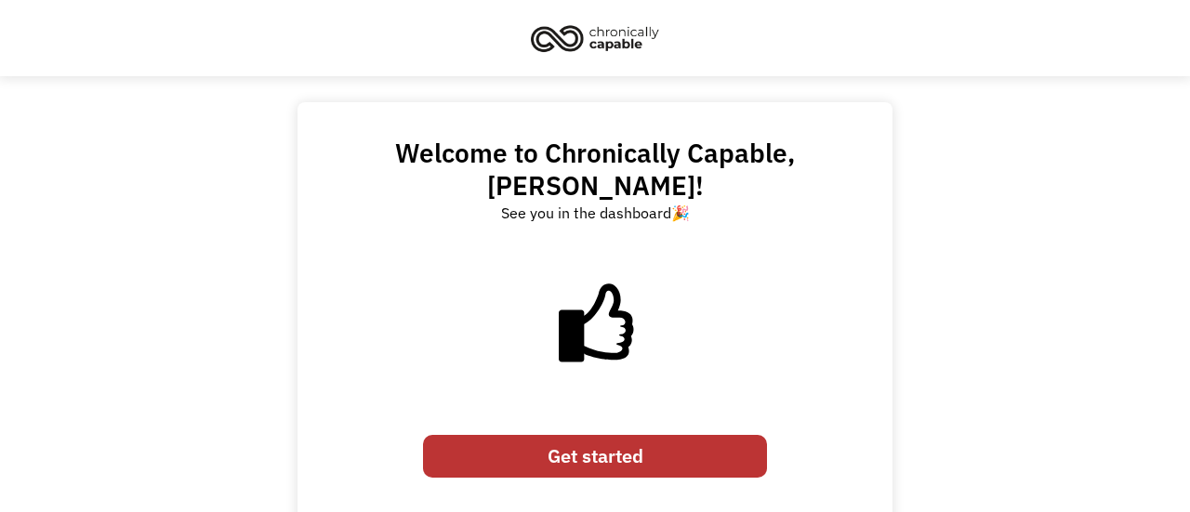
click at [593, 435] on link "Get started" at bounding box center [595, 456] width 344 height 43
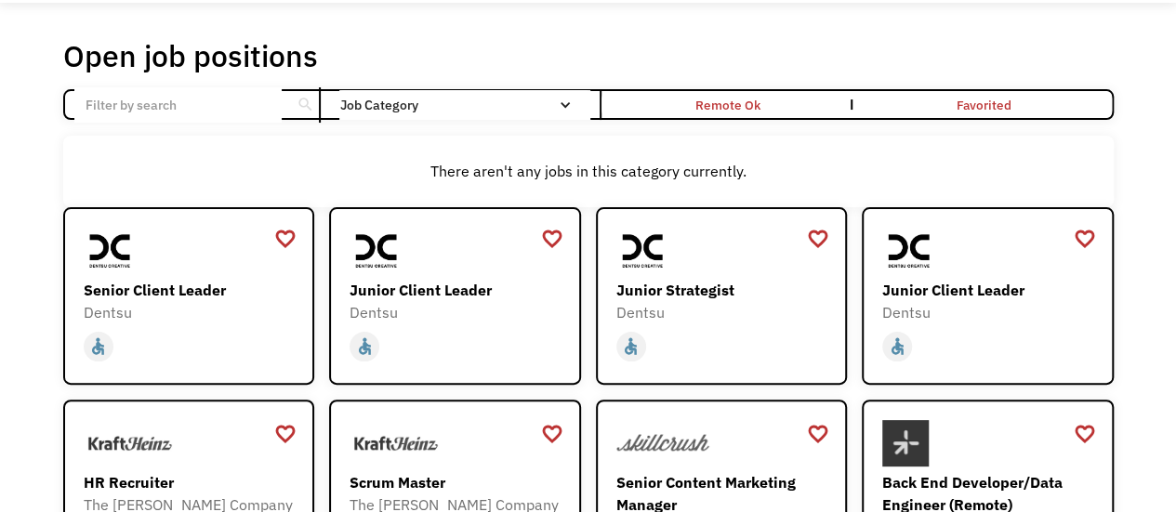
scroll to position [74, 0]
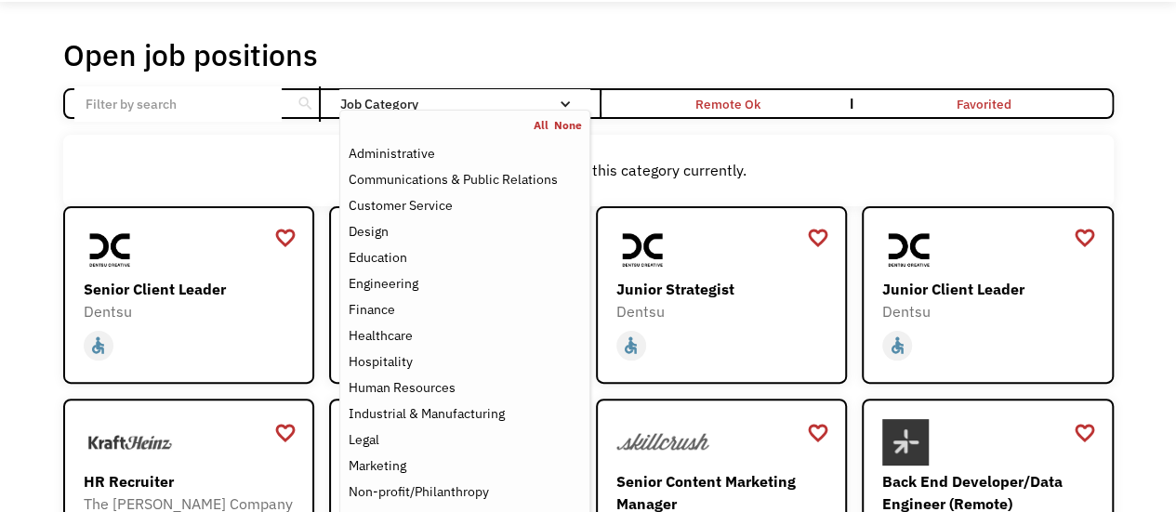
click at [483, 104] on div "Job Category" at bounding box center [464, 104] width 250 height 13
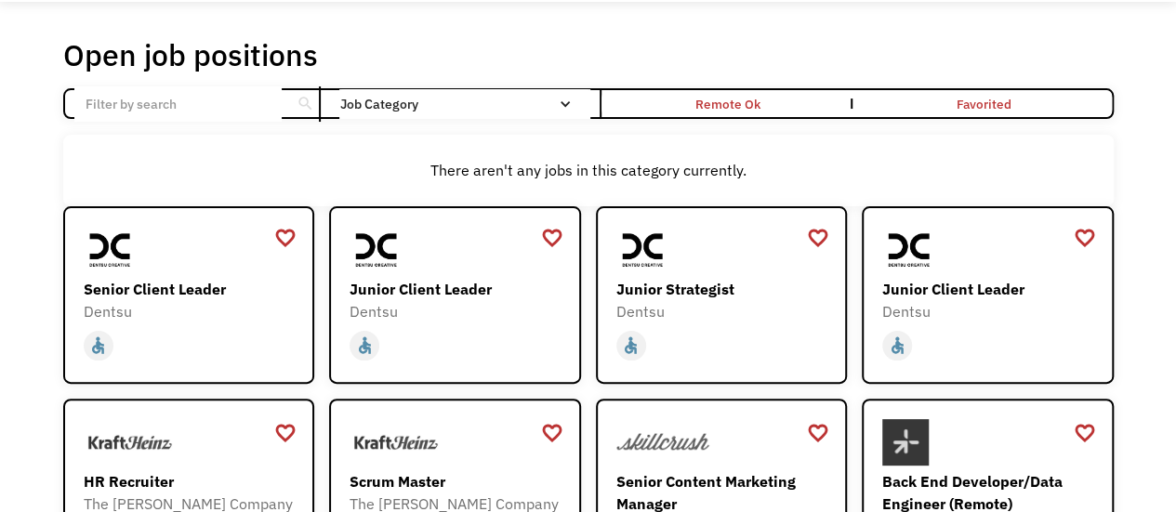
click at [483, 104] on div "Job Category" at bounding box center [464, 104] width 250 height 13
click at [310, 164] on div "There aren't any jobs in this category currently." at bounding box center [589, 170] width 1032 height 22
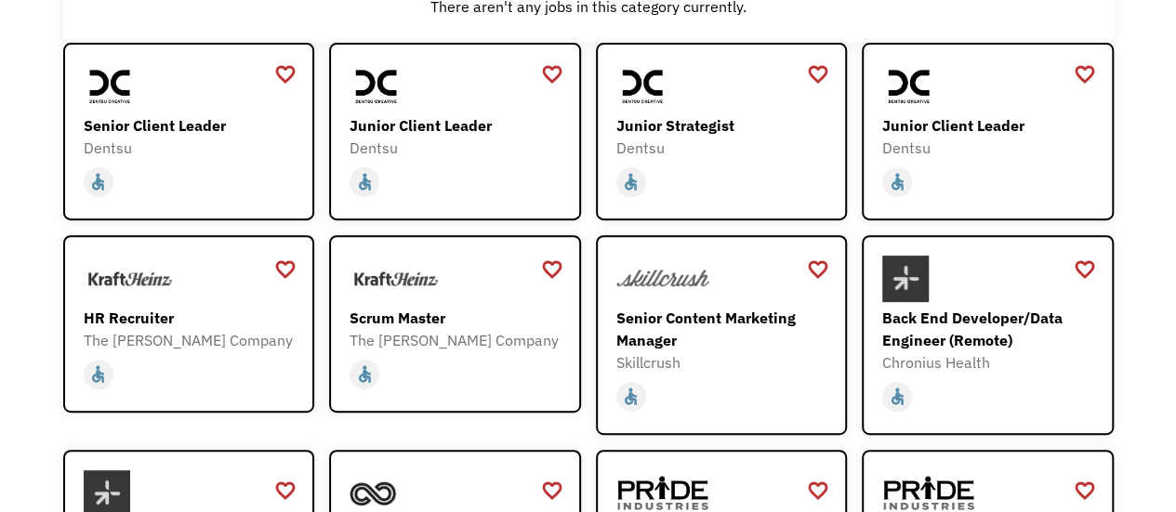
scroll to position [628, 0]
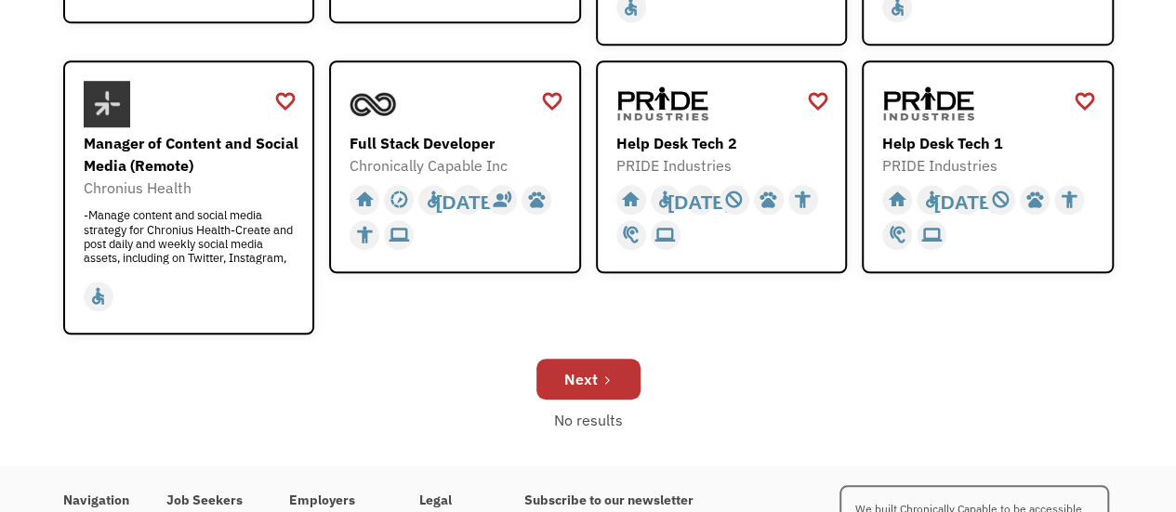
click at [747, 116] on div at bounding box center [725, 104] width 216 height 46
click at [593, 371] on div "Next" at bounding box center [580, 379] width 33 height 22
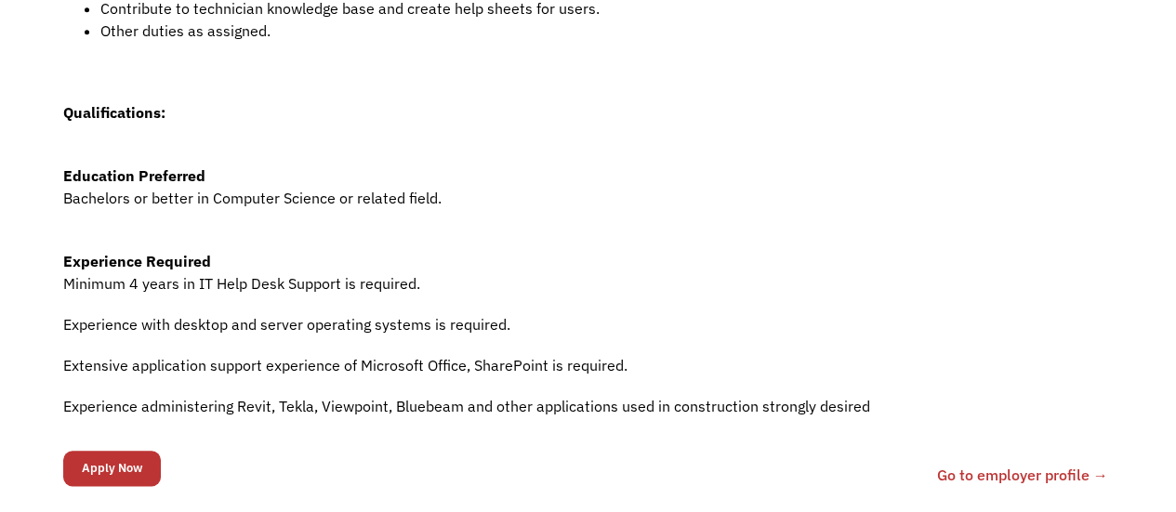
scroll to position [856, 0]
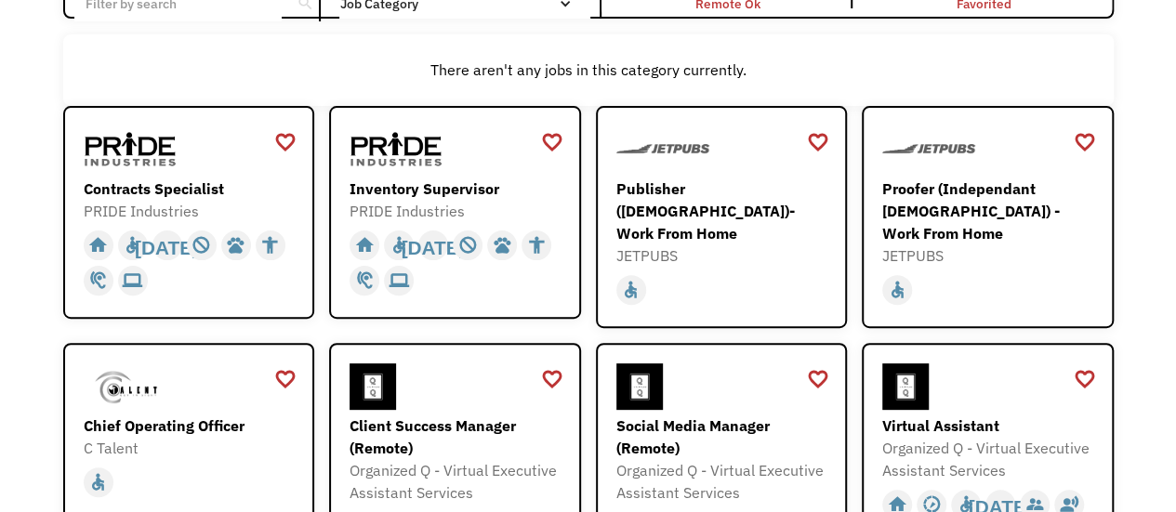
click at [588, 278] on div "favorite_border favorite Saving Senior Client Leader Dentsu [URL][DOMAIN_NAME] …" at bounding box center [588, 469] width 1051 height 726
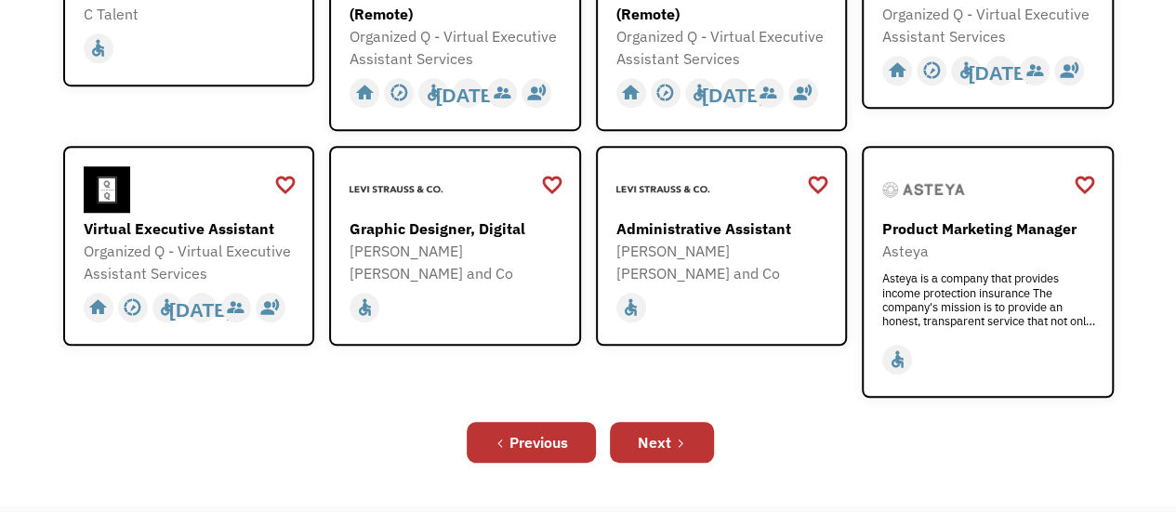
scroll to position [617, 0]
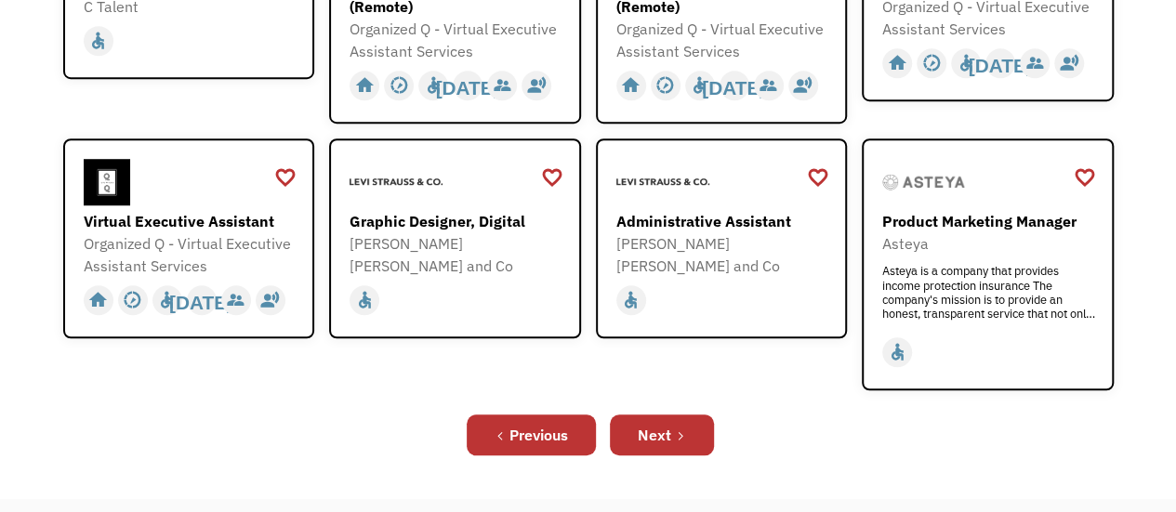
click at [648, 424] on div "Next" at bounding box center [654, 435] width 33 height 22
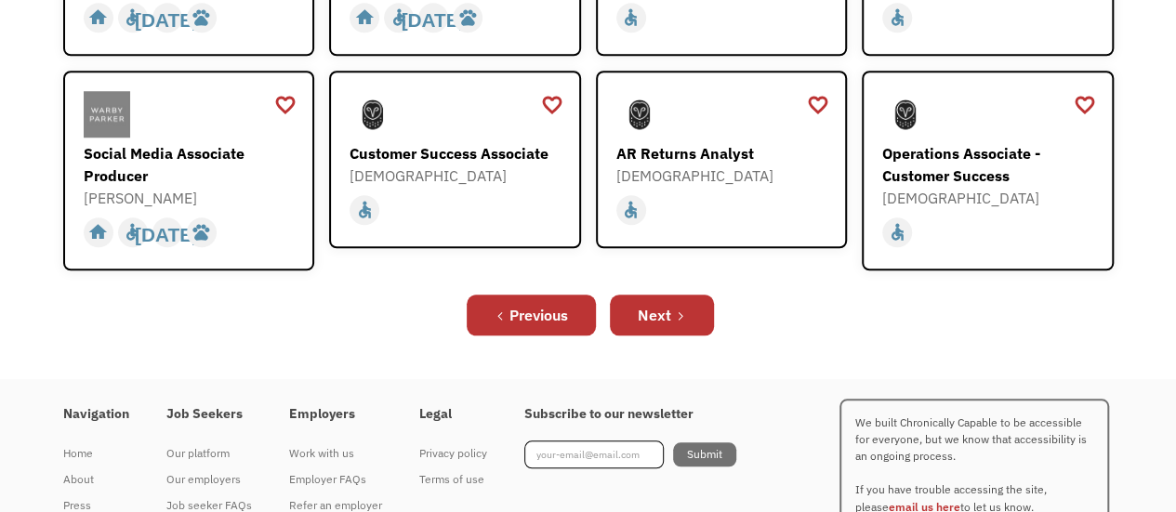
scroll to position [761, 0]
